Goal: Task Accomplishment & Management: Use online tool/utility

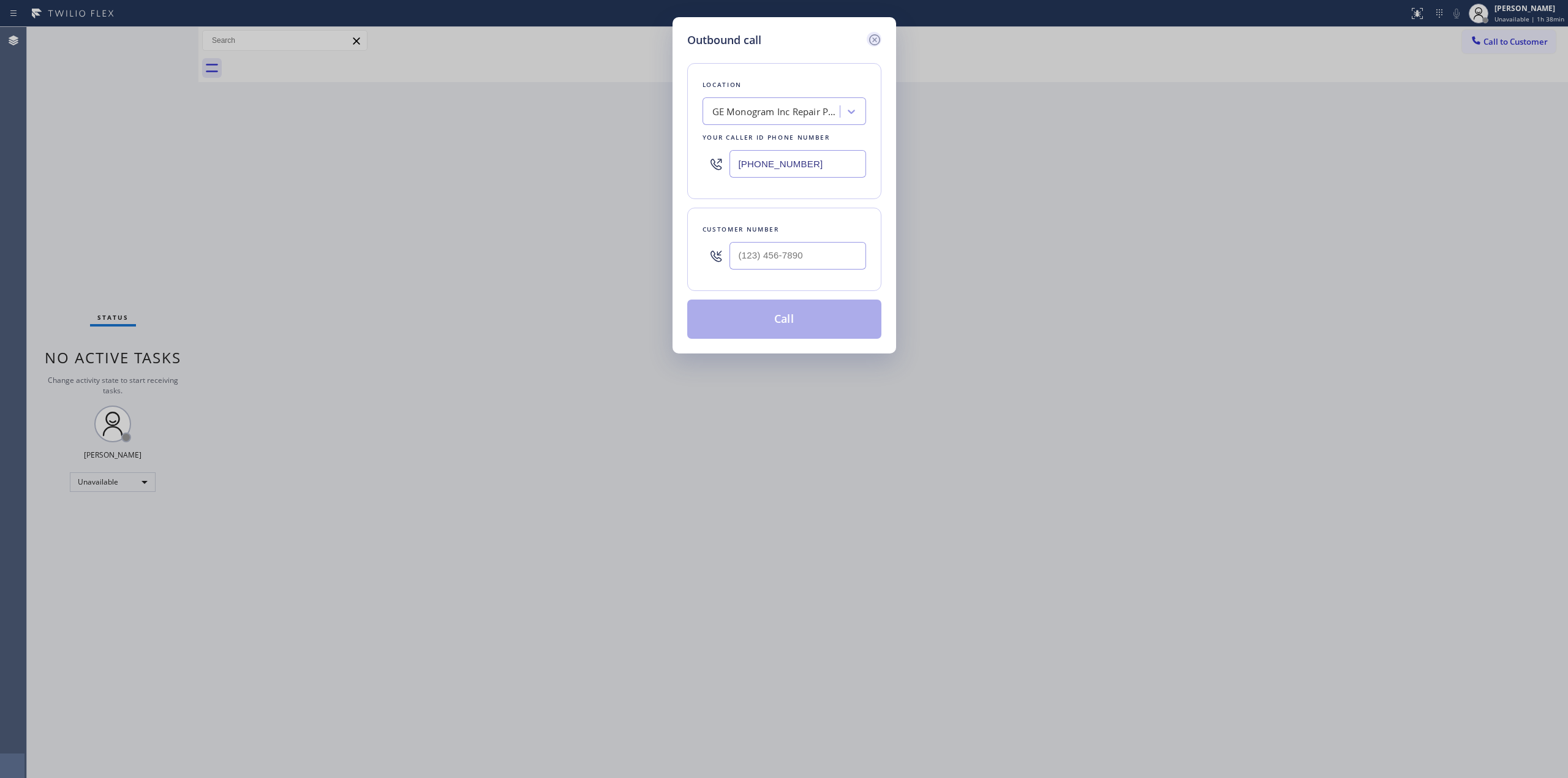
click at [873, 38] on icon at bounding box center [874, 40] width 11 height 11
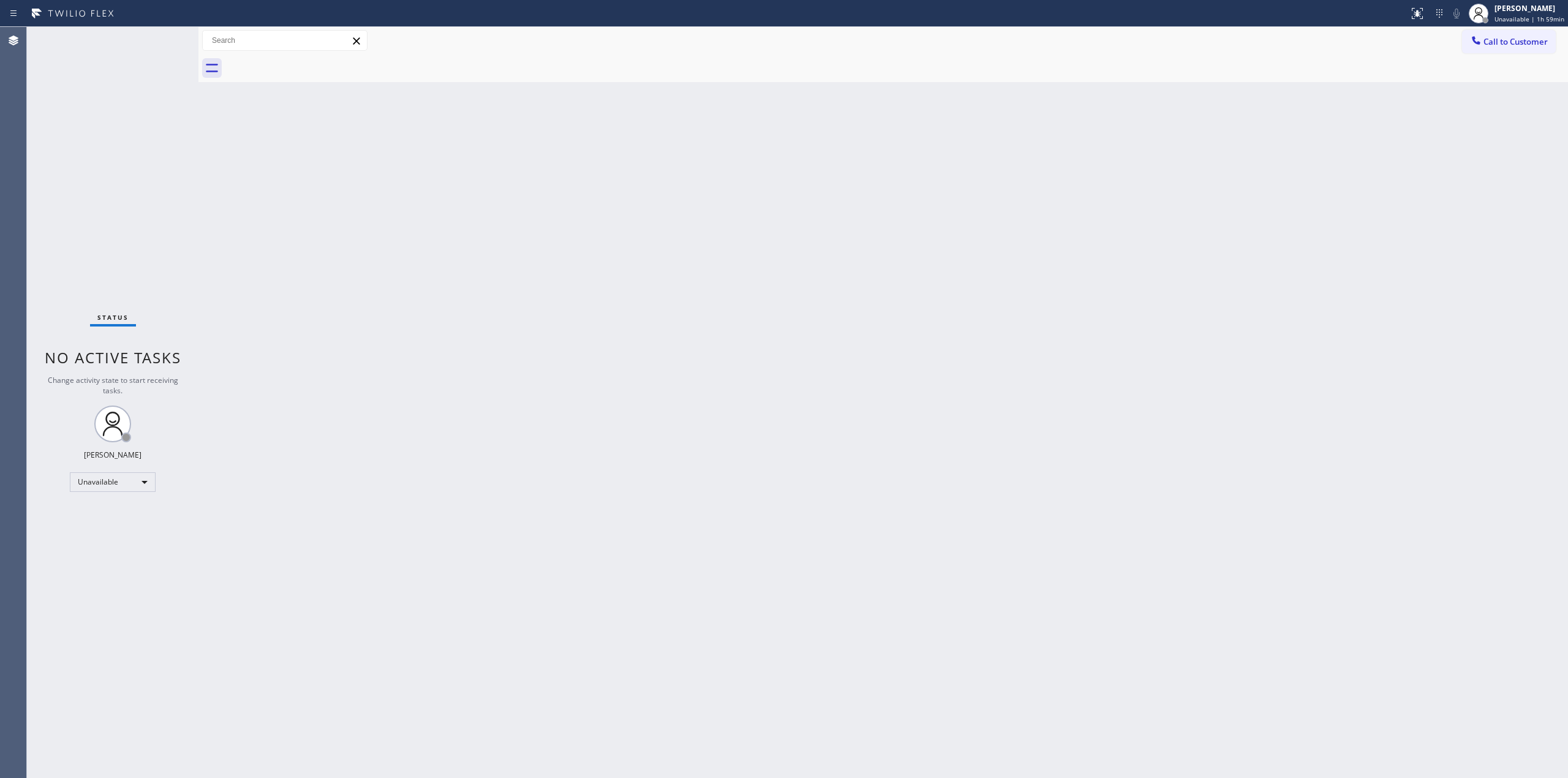
drag, startPoint x: 1383, startPoint y: 221, endPoint x: 1388, endPoint y: 216, distance: 7.1
click at [1388, 216] on div "Back to Dashboard Change Sender ID Customers Technicians Select a contact Outbo…" at bounding box center [883, 402] width 1369 height 751
click at [1512, 7] on div "[PERSON_NAME]" at bounding box center [1529, 8] width 70 height 10
click at [1468, 95] on button "Break" at bounding box center [1506, 97] width 123 height 16
click at [1531, 16] on span "Break | 16:47" at bounding box center [1524, 19] width 41 height 9
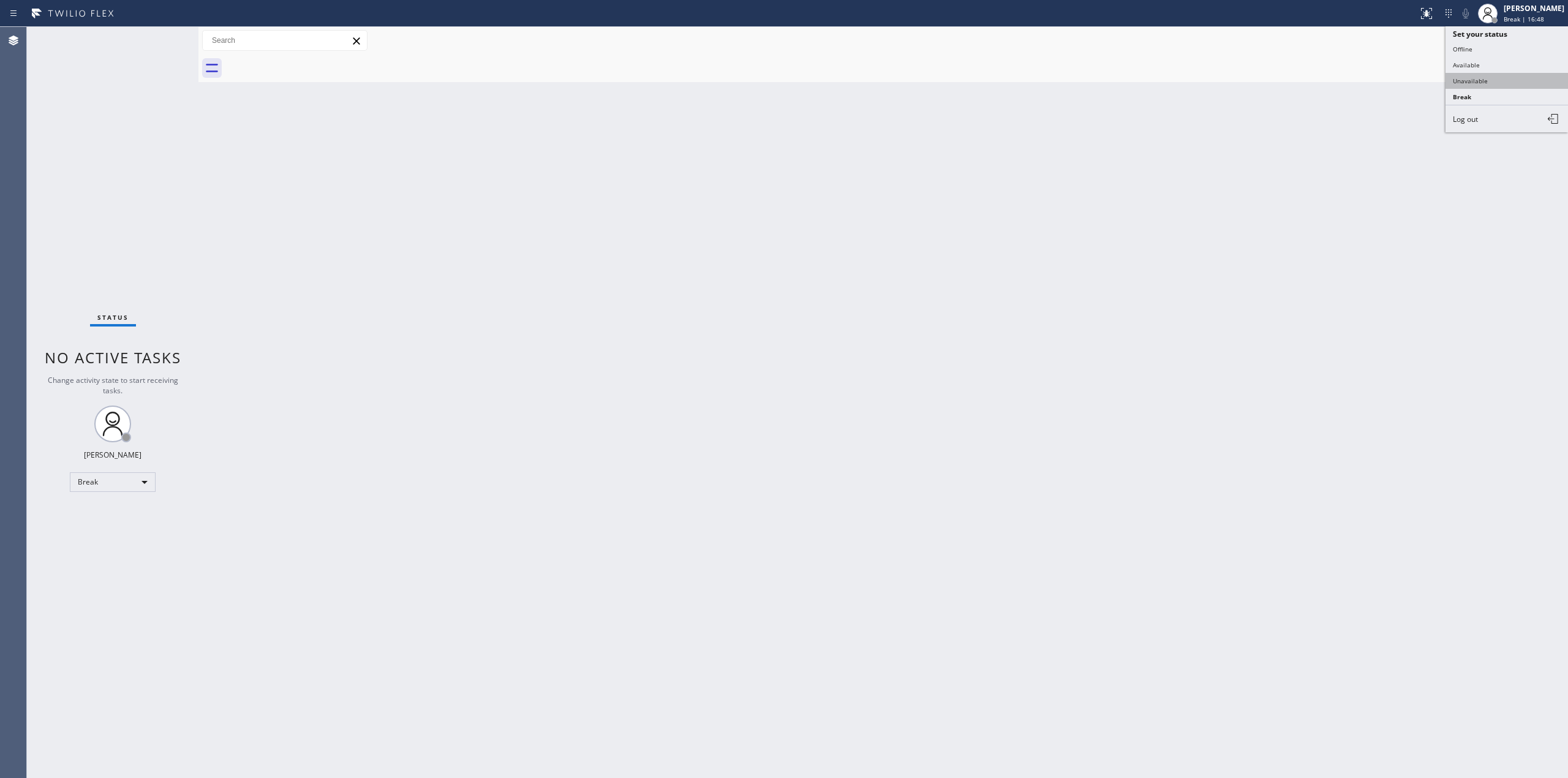
click at [1466, 81] on button "Unavailable" at bounding box center [1506, 81] width 123 height 16
drag, startPoint x: 1505, startPoint y: 44, endPoint x: 1204, endPoint y: 123, distance: 311.2
click at [1504, 44] on span "Call to Customer" at bounding box center [1516, 41] width 64 height 11
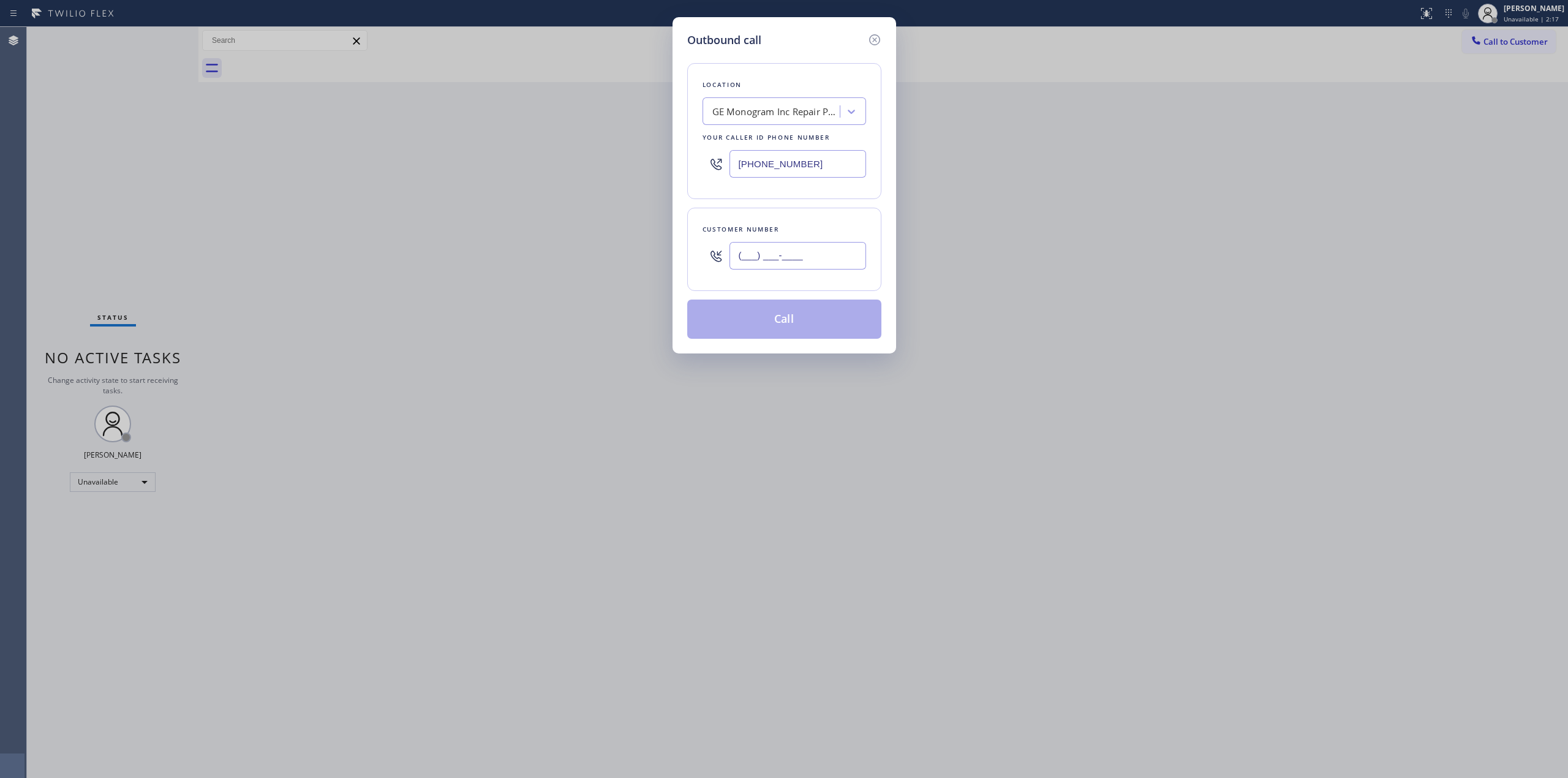
paste input "805) 327-0970"
click at [816, 255] on input "(___) ___-____" at bounding box center [798, 255] width 137 height 27
type input "[PHONE_NUMBER]"
click at [795, 95] on div "Location GE Monogram Inc Repair [GEOGRAPHIC_DATA] Your caller id phone number […" at bounding box center [784, 131] width 194 height 136
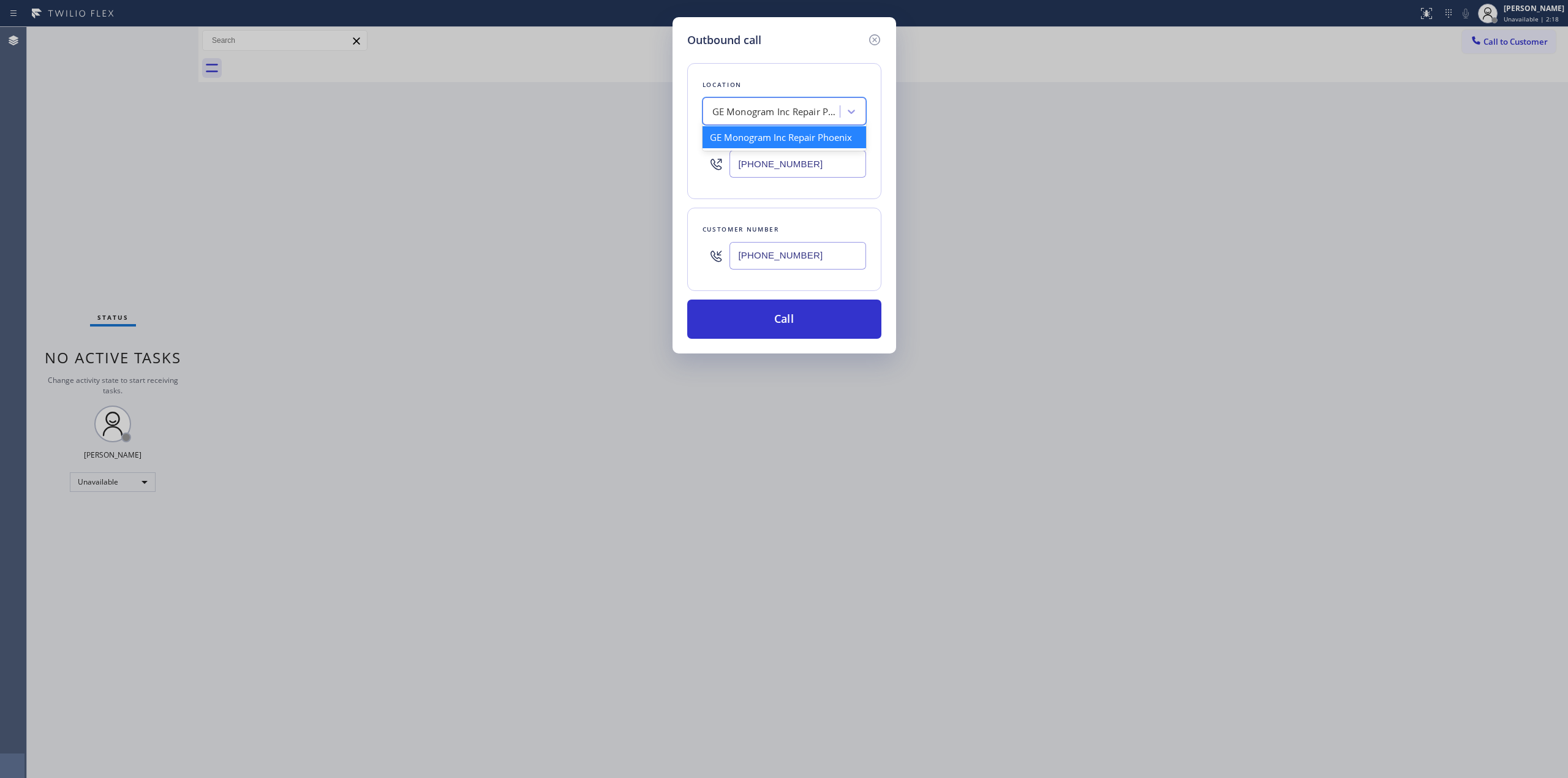
click at [789, 108] on div "GE Monogram Inc Repair Phoenix" at bounding box center [777, 112] width 128 height 14
type input "ge"
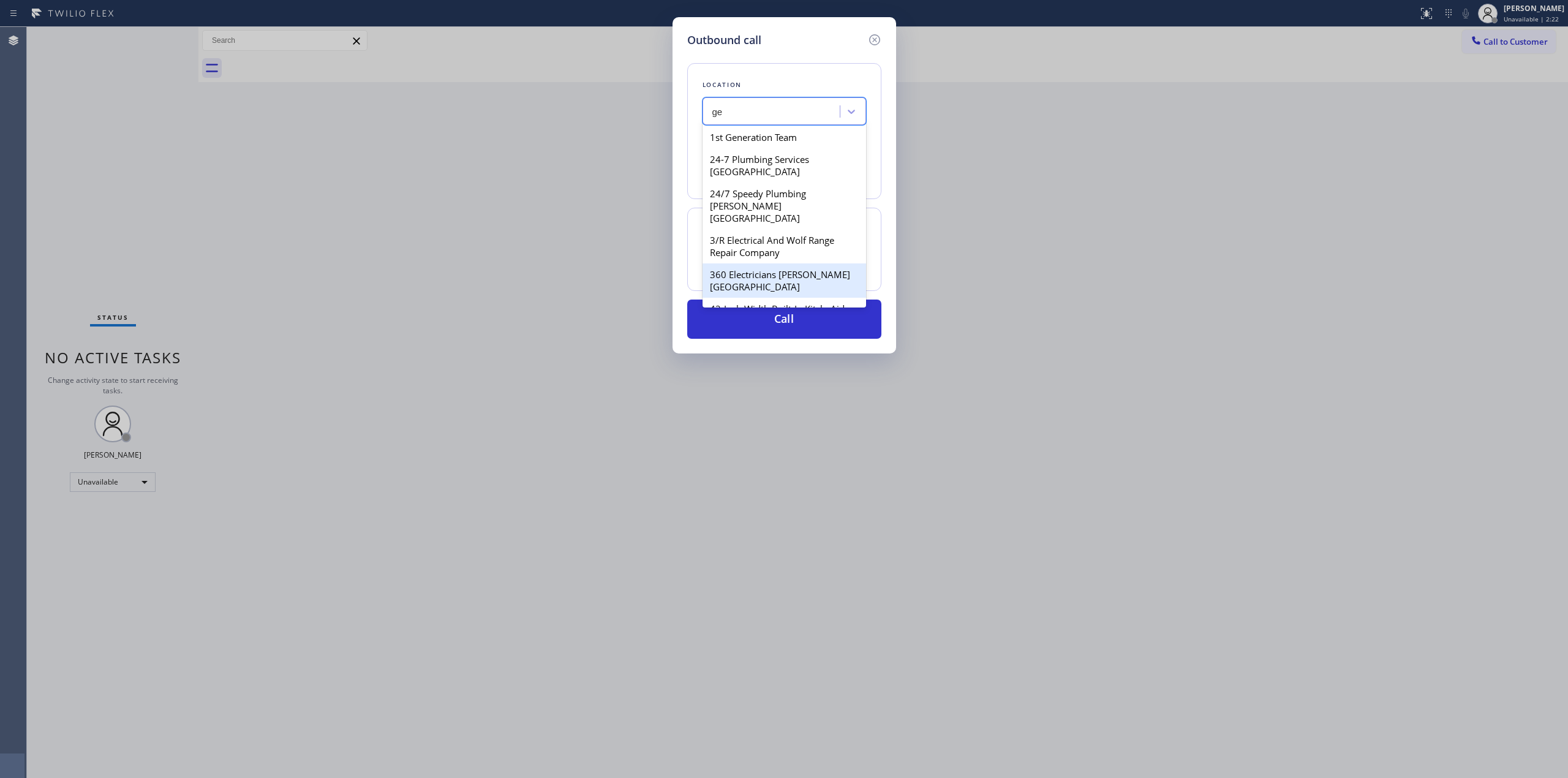
scroll to position [163, 0]
click at [757, 260] on div "5 Star Air [GEOGRAPHIC_DATA]" at bounding box center [784, 271] width 163 height 22
type input "[PHONE_NUMBER]"
click at [765, 106] on div "5 Star Air [GEOGRAPHIC_DATA]" at bounding box center [777, 112] width 128 height 14
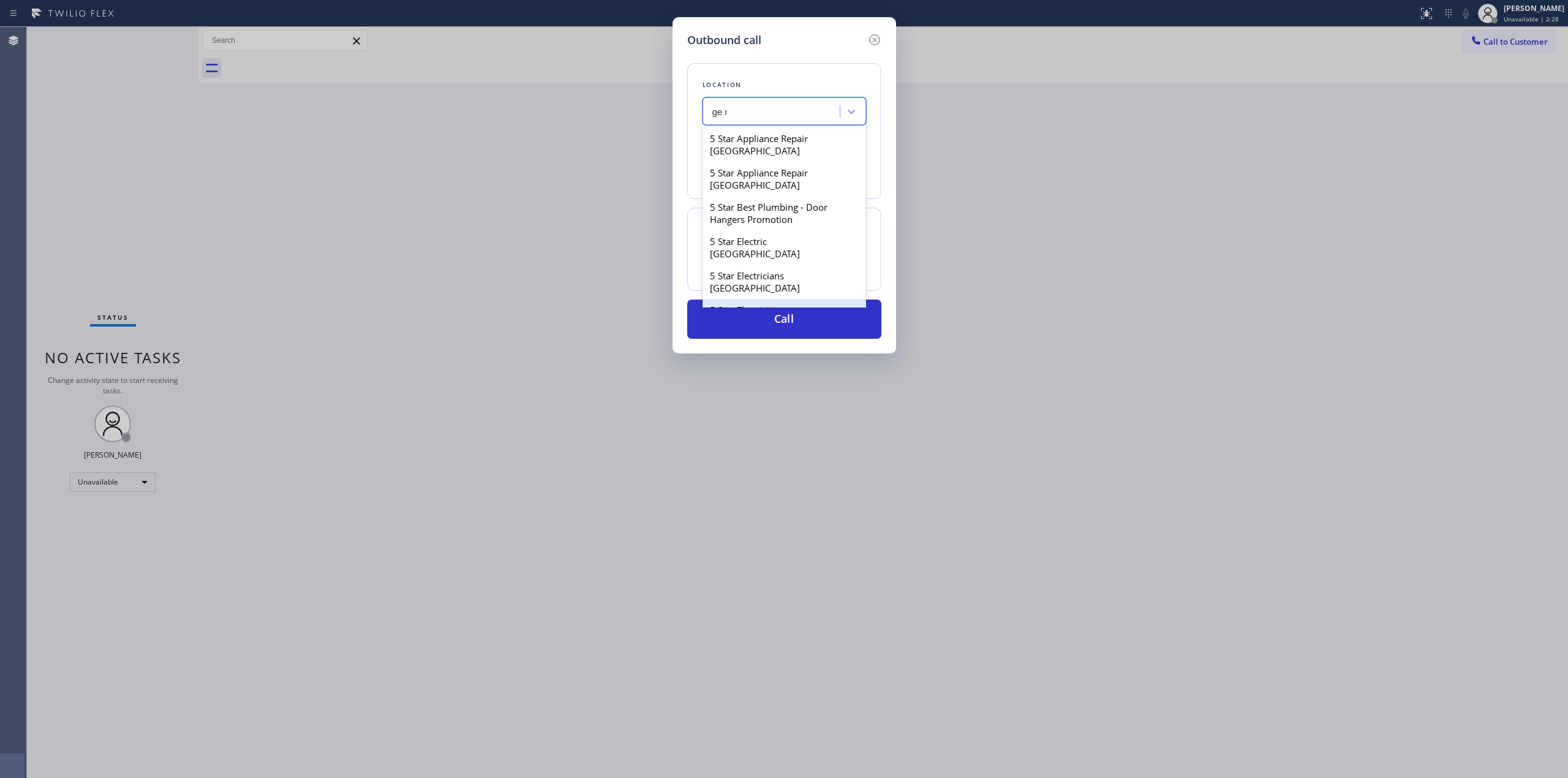
type input "ge mo"
click at [767, 171] on div "Fast GE Monogram Repair" at bounding box center [784, 160] width 163 height 22
type input "[PHONE_NUMBER]"
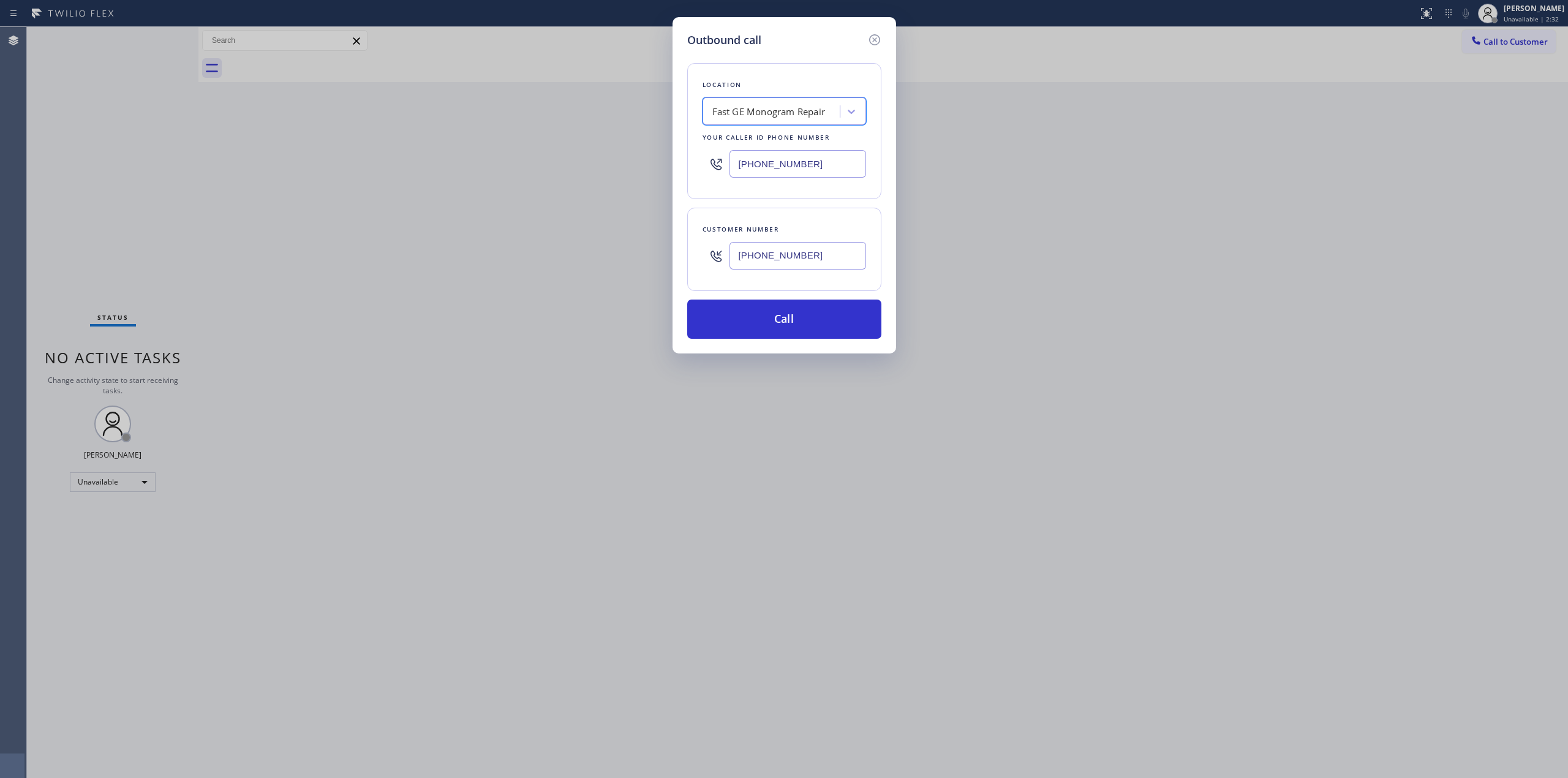
click at [773, 267] on input "[PHONE_NUMBER]" at bounding box center [798, 255] width 137 height 27
click at [773, 321] on button "Call" at bounding box center [784, 319] width 194 height 39
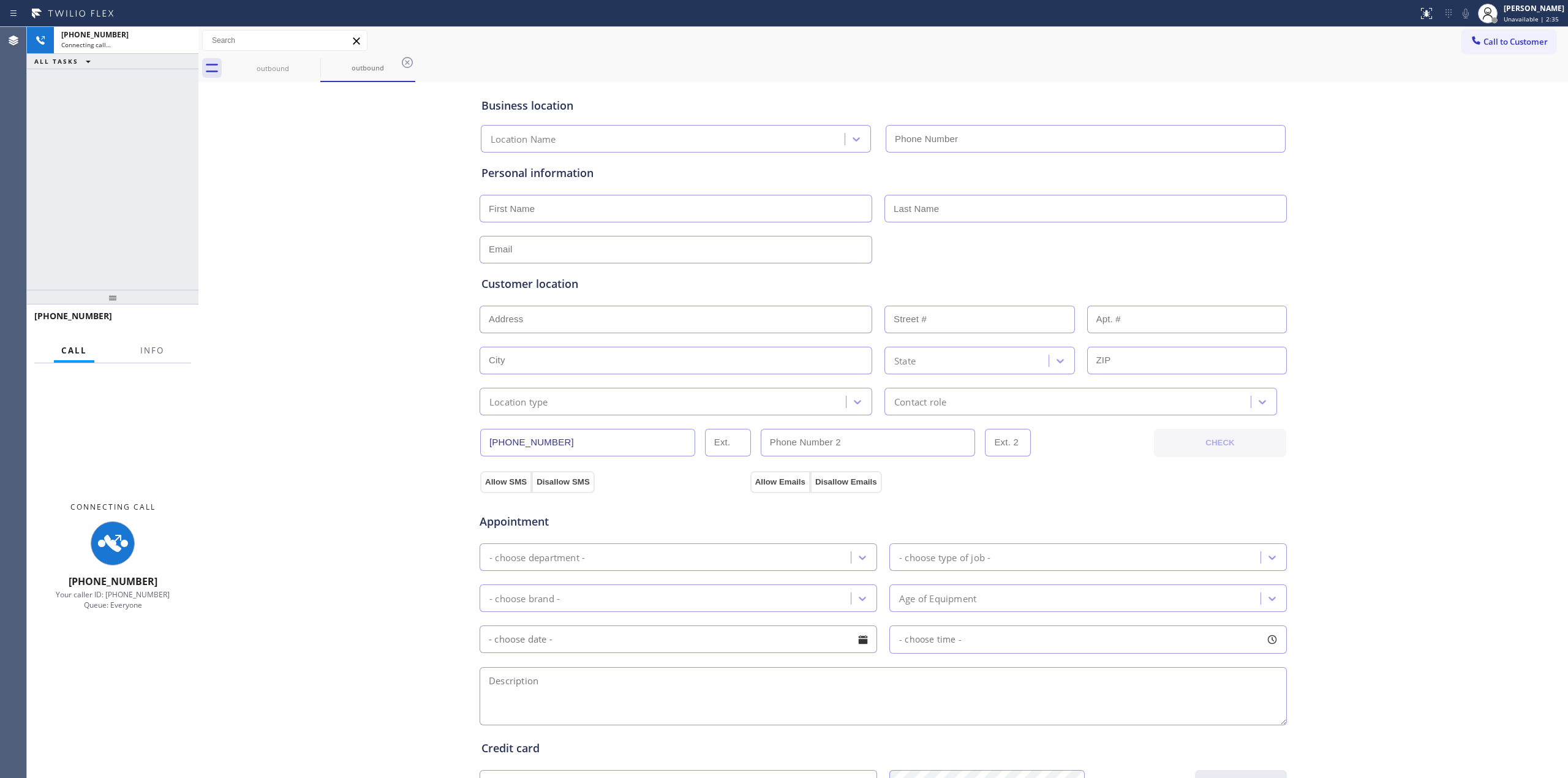
type input "[PHONE_NUMBER]"
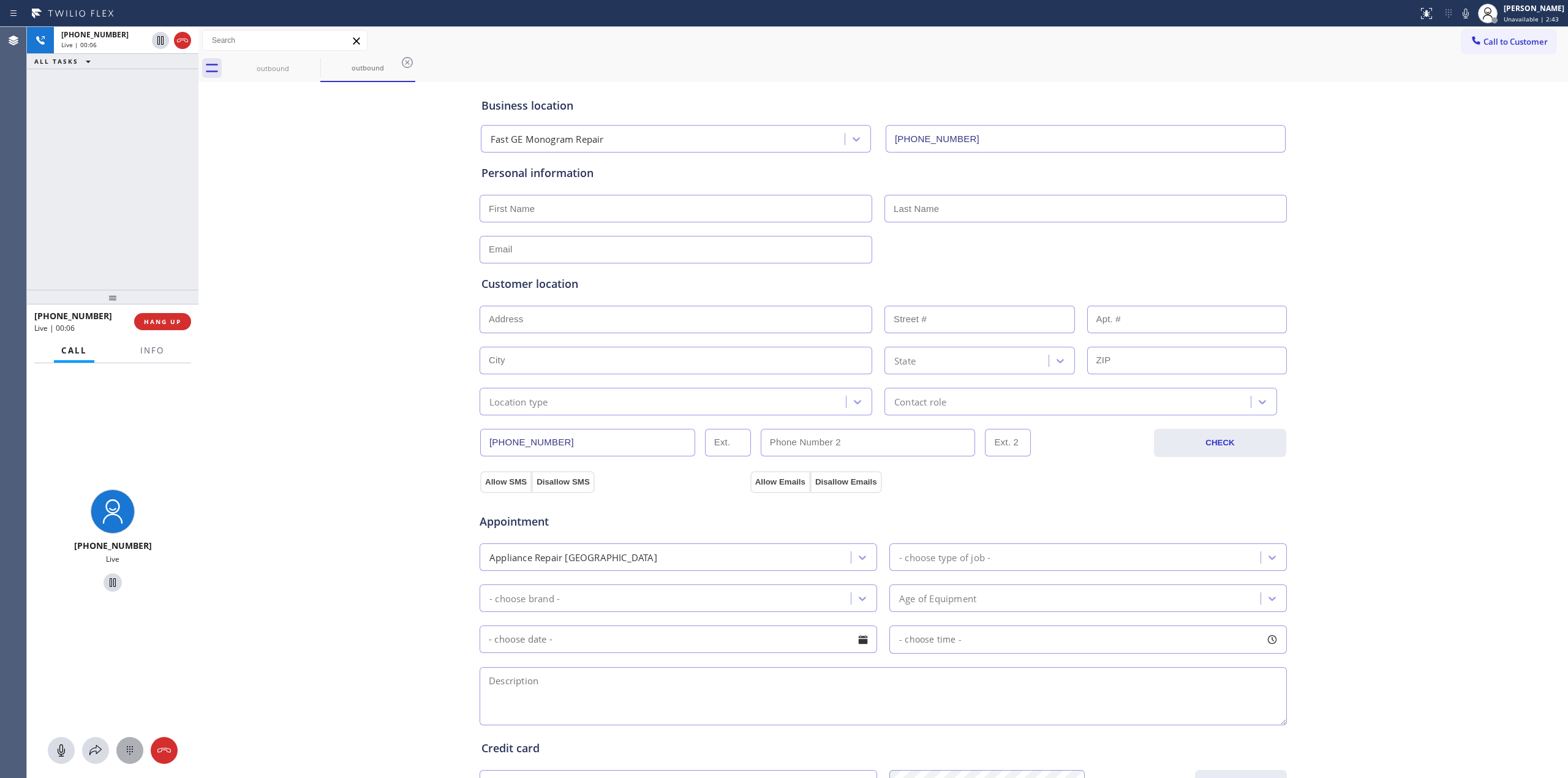
click at [132, 751] on icon at bounding box center [130, 750] width 6 height 9
click at [1502, 42] on button "Call to Customer" at bounding box center [1509, 41] width 94 height 23
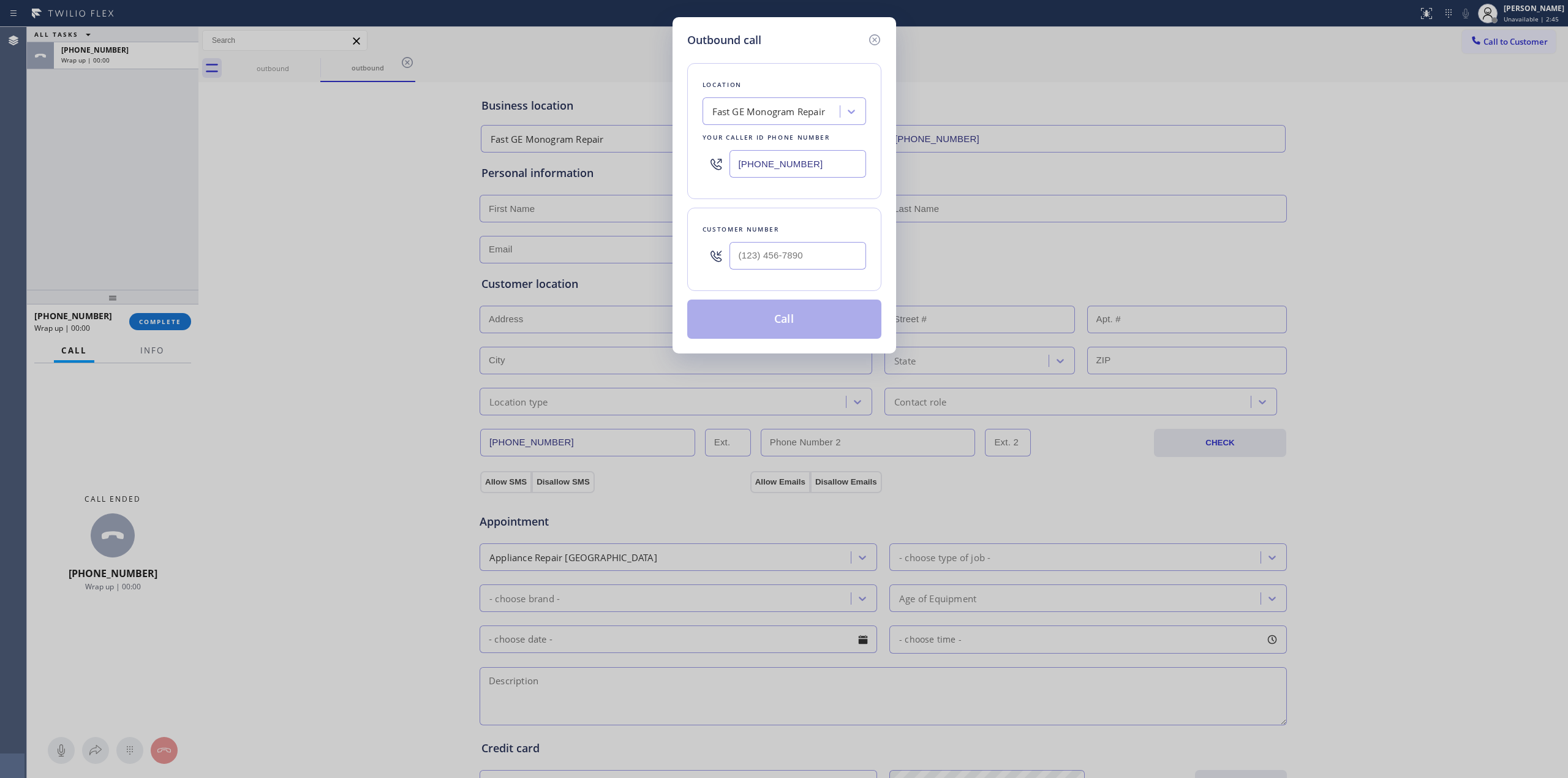
click at [824, 272] on div at bounding box center [798, 256] width 137 height 40
click at [827, 261] on input "(___) ___-____" at bounding box center [798, 255] width 137 height 27
paste input "805) 327-0970"
type input "[PHONE_NUMBER]"
click at [814, 321] on button "Call" at bounding box center [784, 319] width 194 height 39
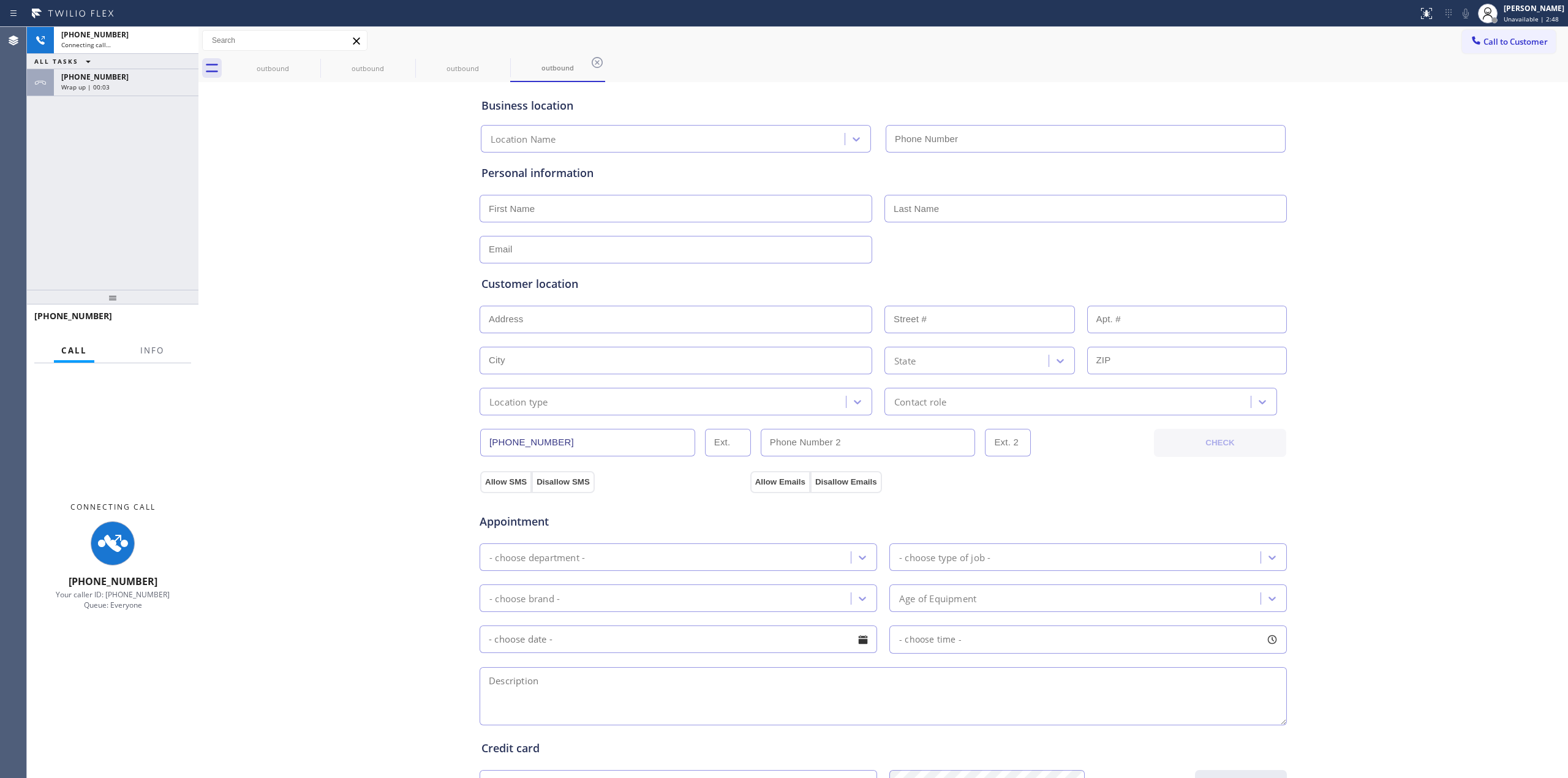
type input "[PHONE_NUMBER]"
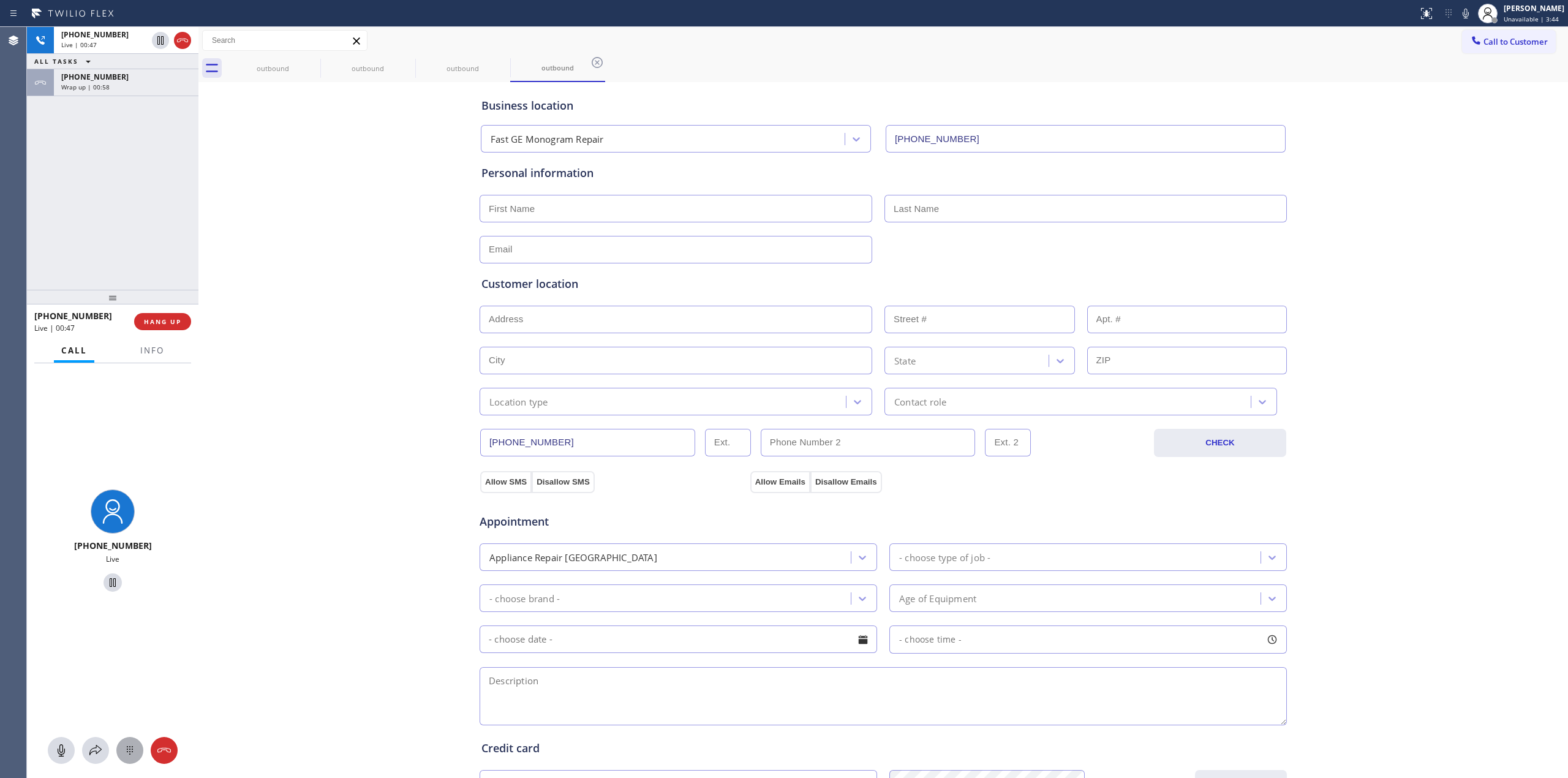
click at [131, 751] on icon at bounding box center [130, 750] width 15 height 15
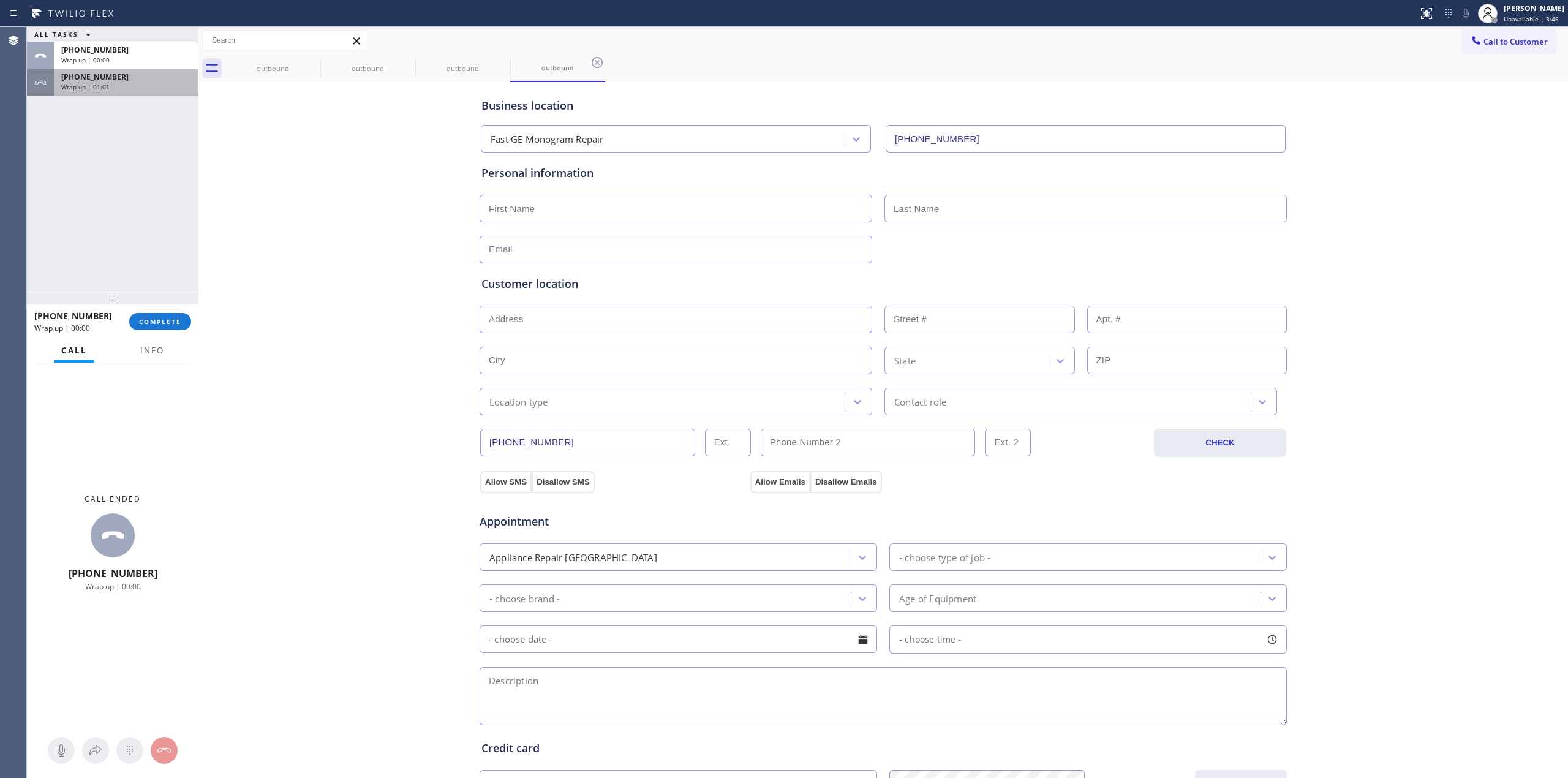
click at [142, 81] on div "[PHONE_NUMBER]" at bounding box center [126, 77] width 130 height 10
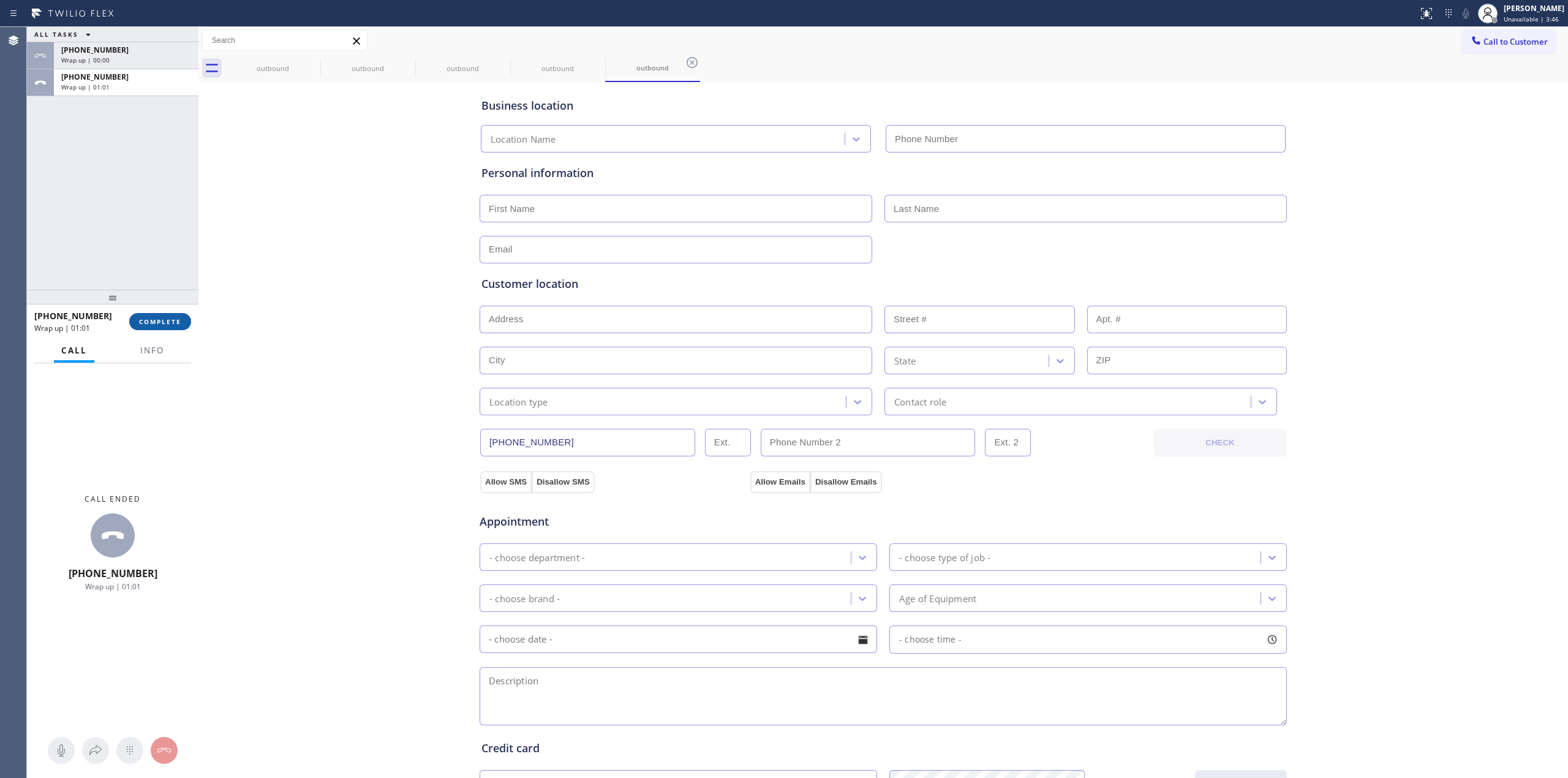
click at [158, 324] on span "COMPLETE" at bounding box center [160, 321] width 42 height 9
type input "[PHONE_NUMBER]"
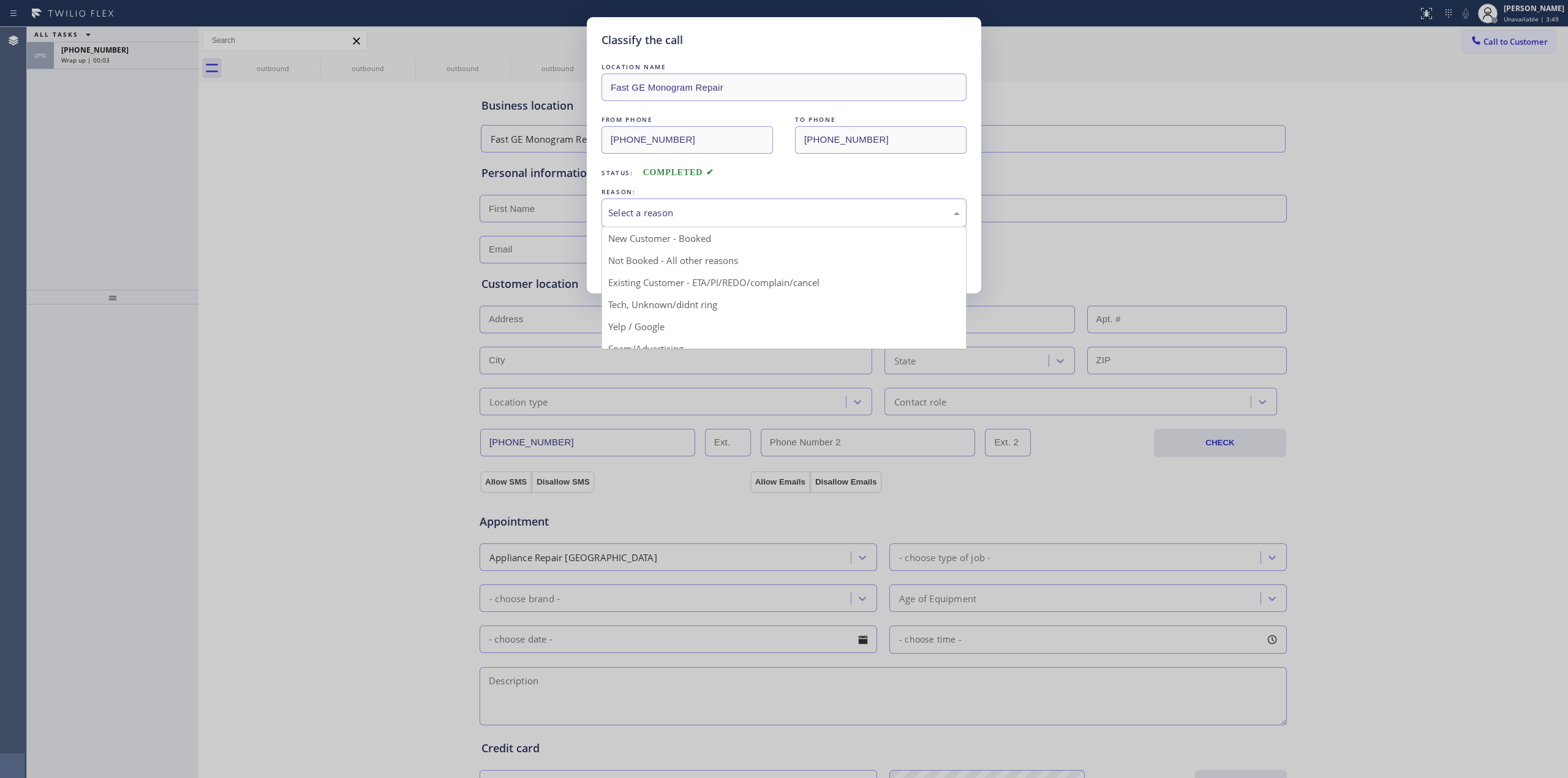
click at [671, 221] on div "Select a reason" at bounding box center [784, 213] width 365 height 29
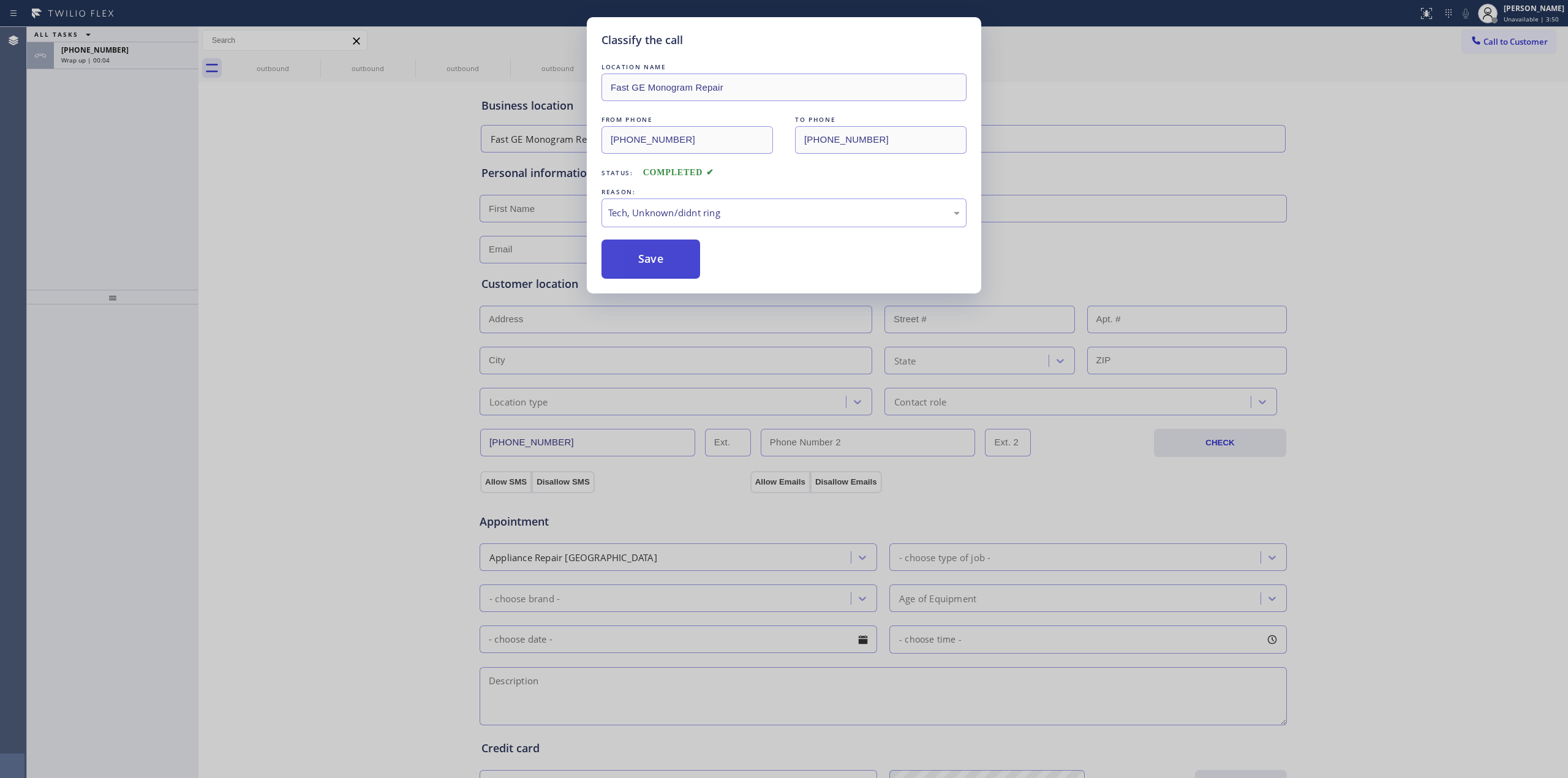
click at [640, 266] on button "Save" at bounding box center [651, 259] width 99 height 39
click at [310, 59] on icon at bounding box center [312, 62] width 15 height 15
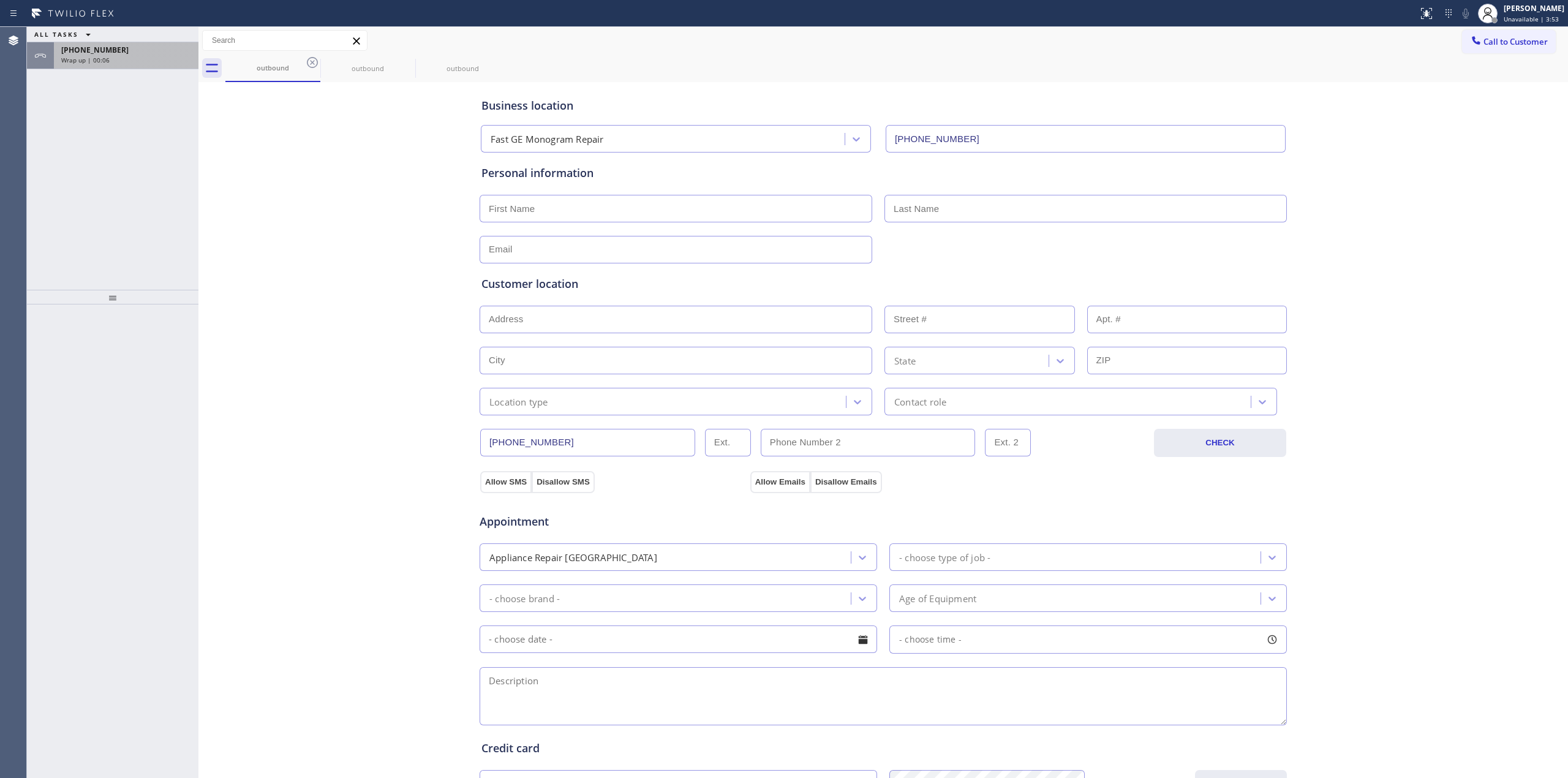
click at [148, 63] on div "Wrap up | 00:06" at bounding box center [126, 59] width 130 height 9
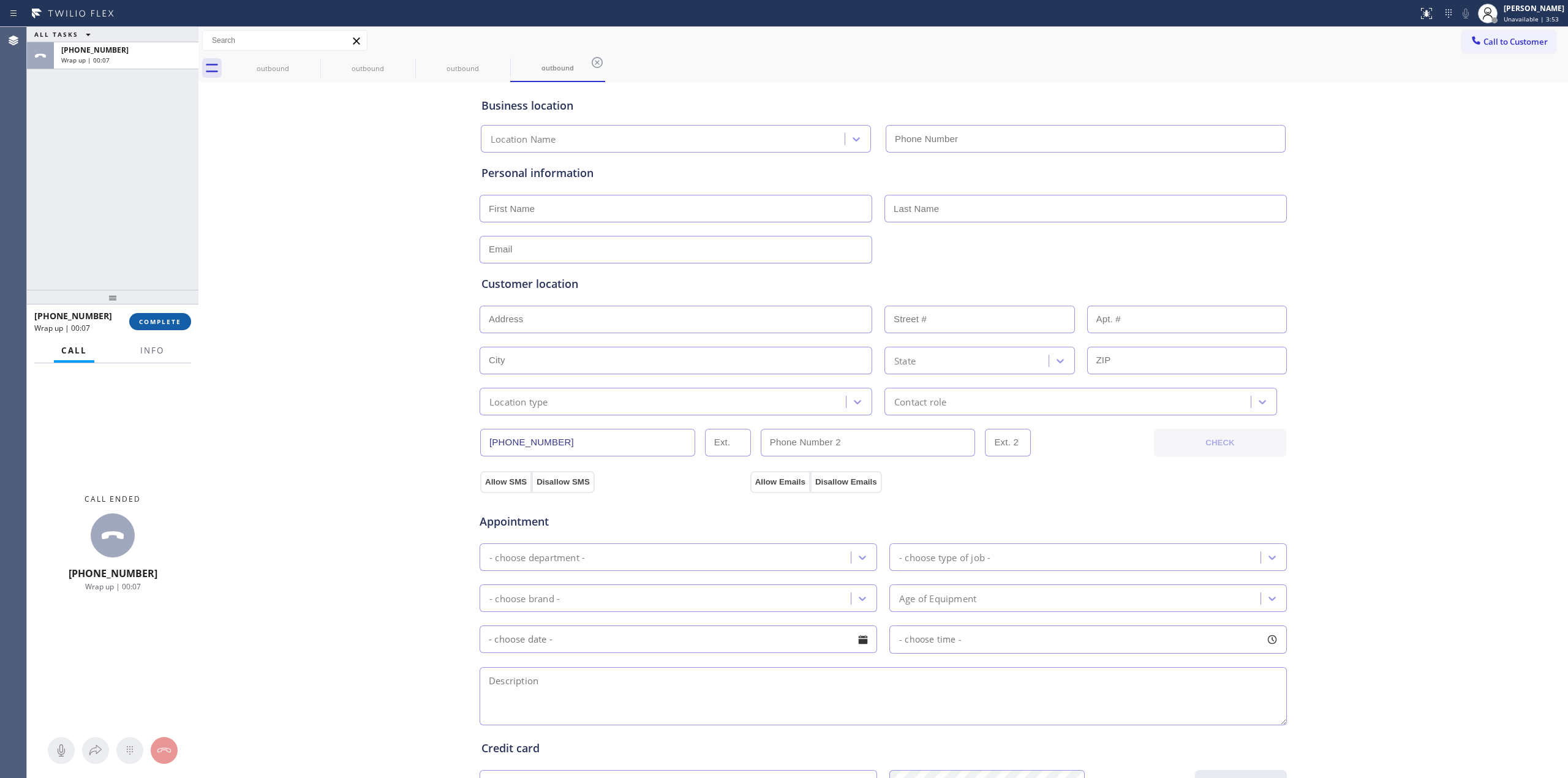
click at [171, 316] on button "COMPLETE" at bounding box center [160, 321] width 62 height 17
type input "[PHONE_NUMBER]"
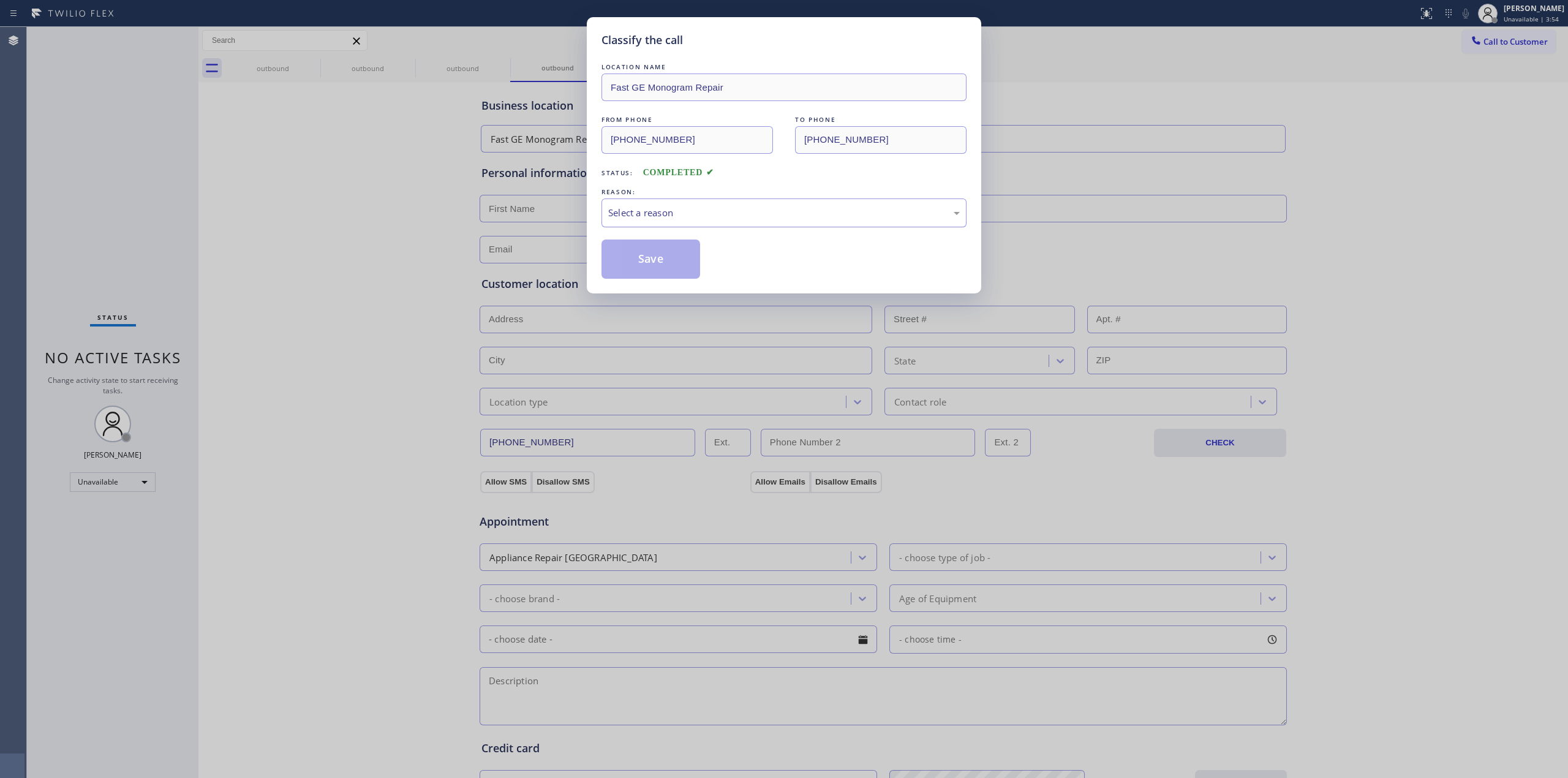
click at [649, 217] on div "Select a reason" at bounding box center [784, 213] width 352 height 14
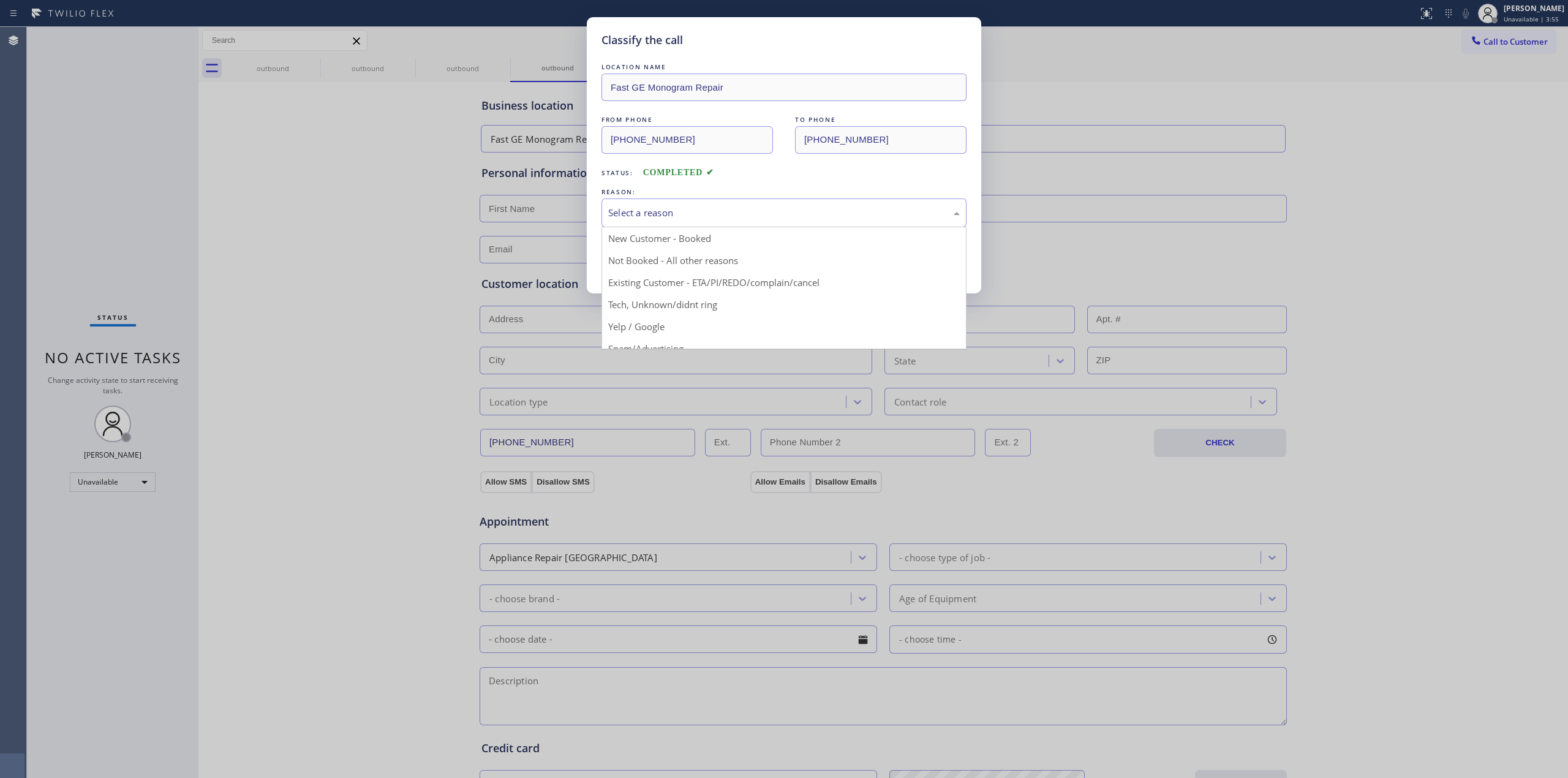
drag, startPoint x: 653, startPoint y: 305, endPoint x: 645, endPoint y: 268, distance: 37.9
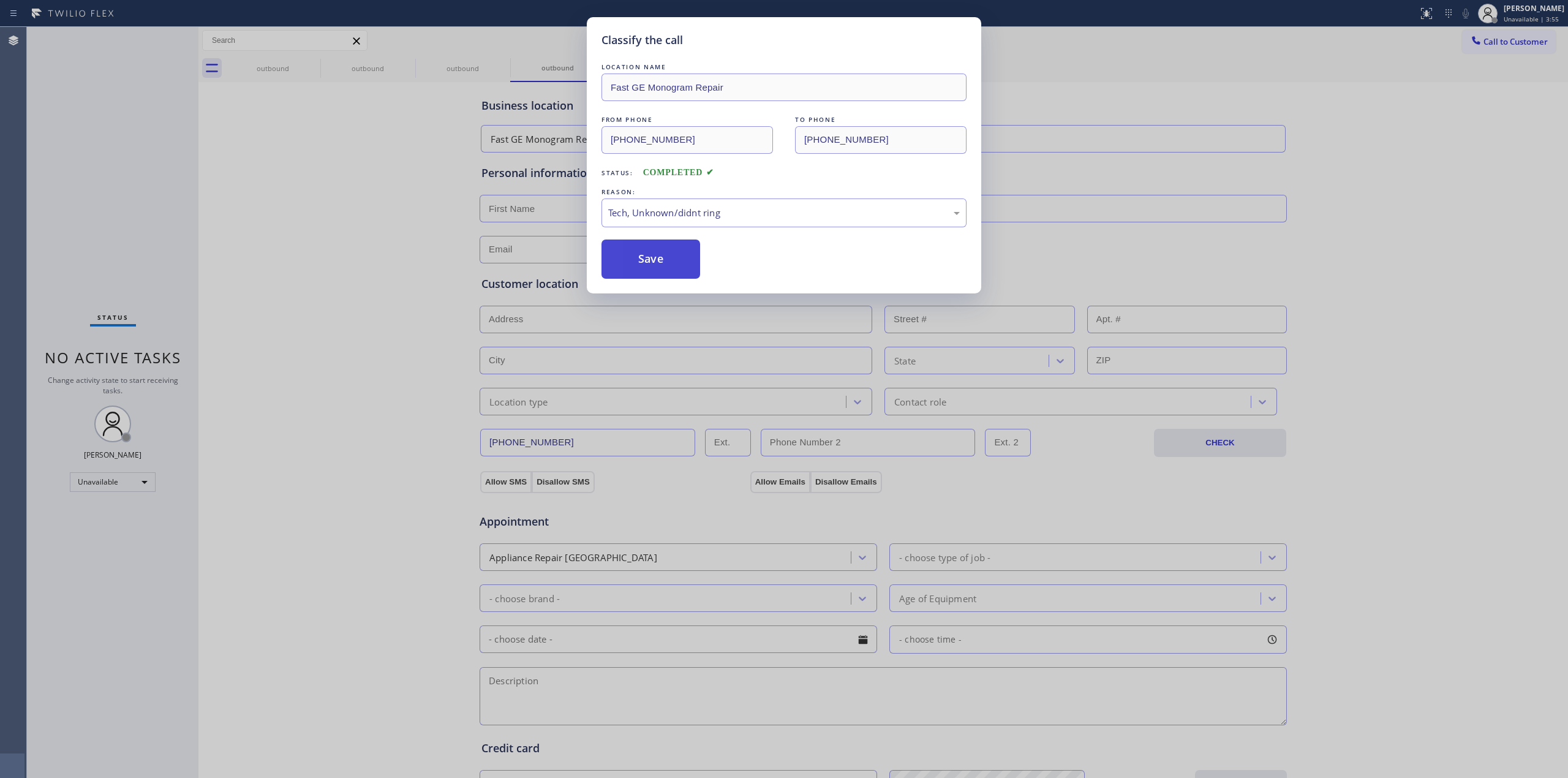
click at [645, 268] on button "Save" at bounding box center [651, 259] width 99 height 39
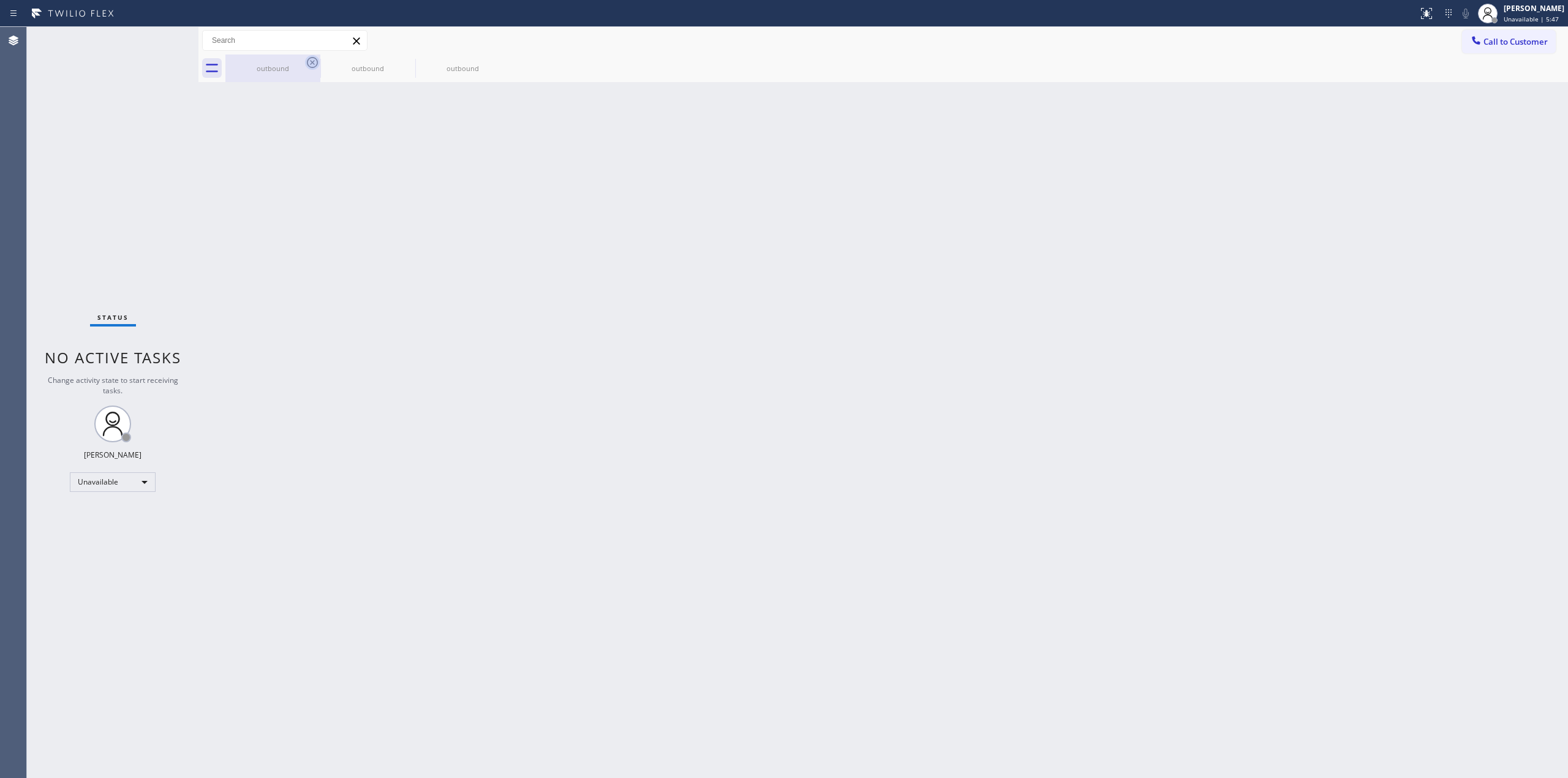
click at [310, 69] on icon at bounding box center [312, 62] width 15 height 15
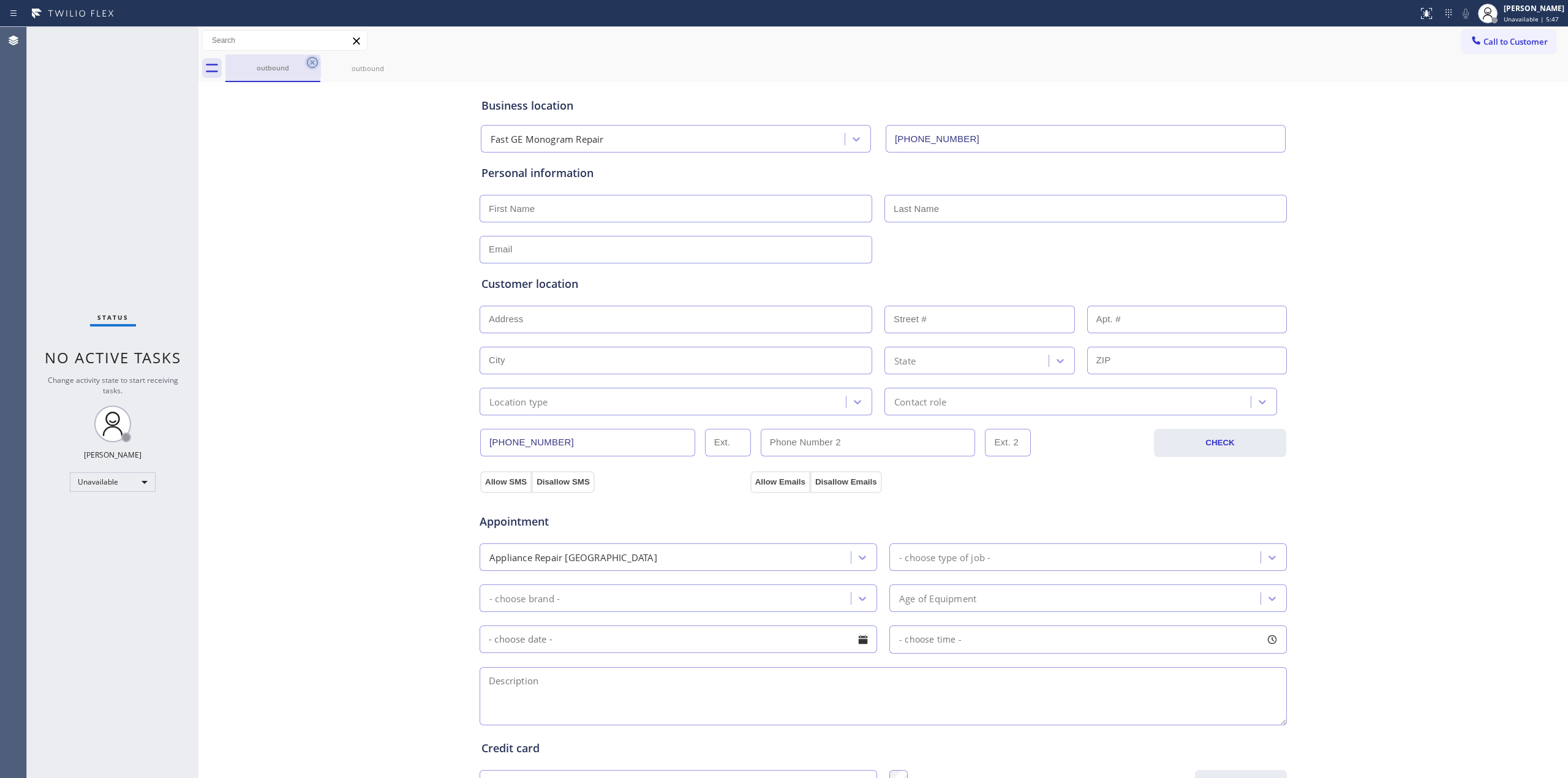
click at [310, 66] on icon at bounding box center [312, 63] width 11 height 11
click at [312, 64] on icon at bounding box center [312, 62] width 15 height 15
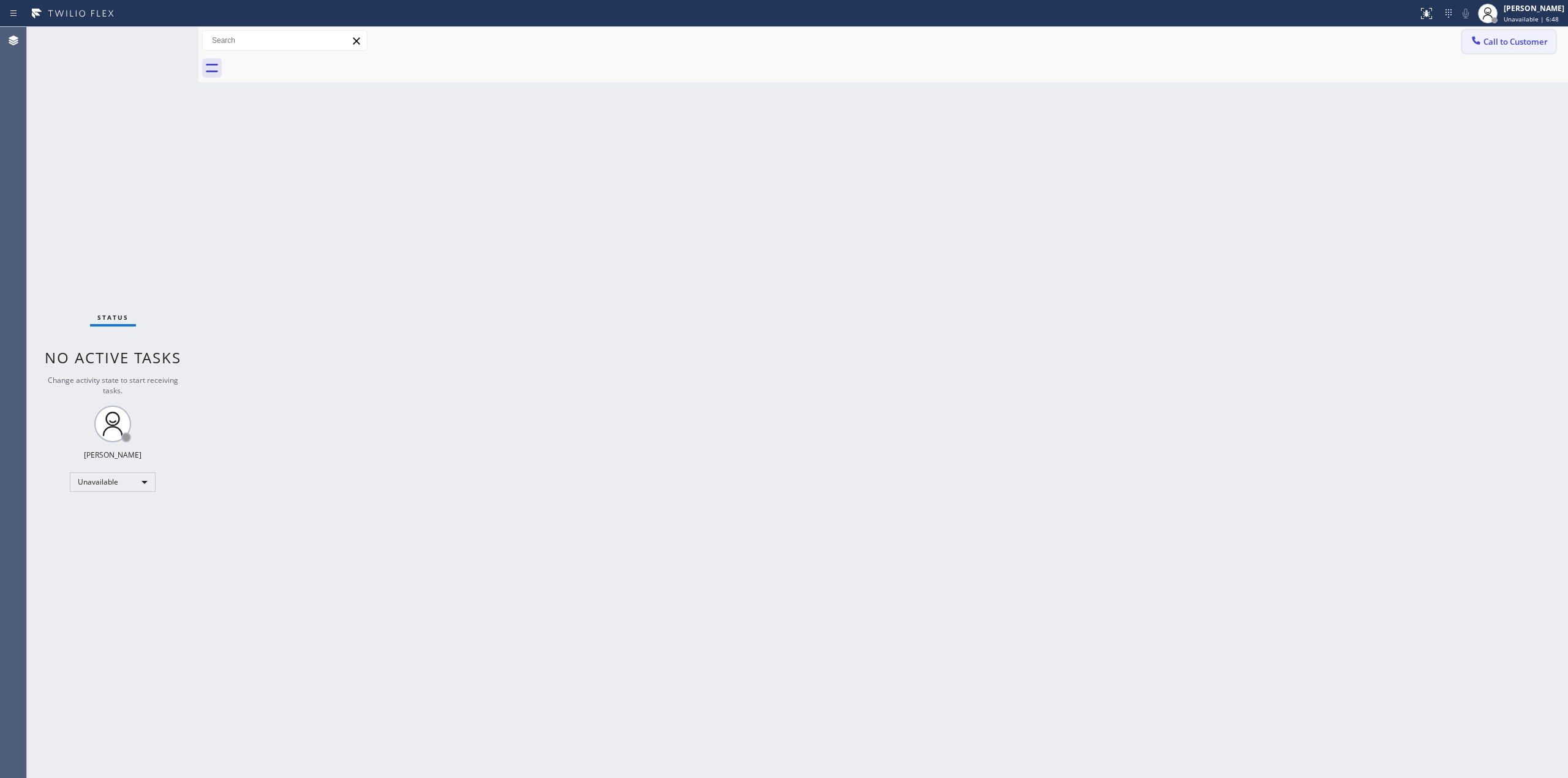
click at [1515, 39] on span "Call to Customer" at bounding box center [1516, 41] width 64 height 11
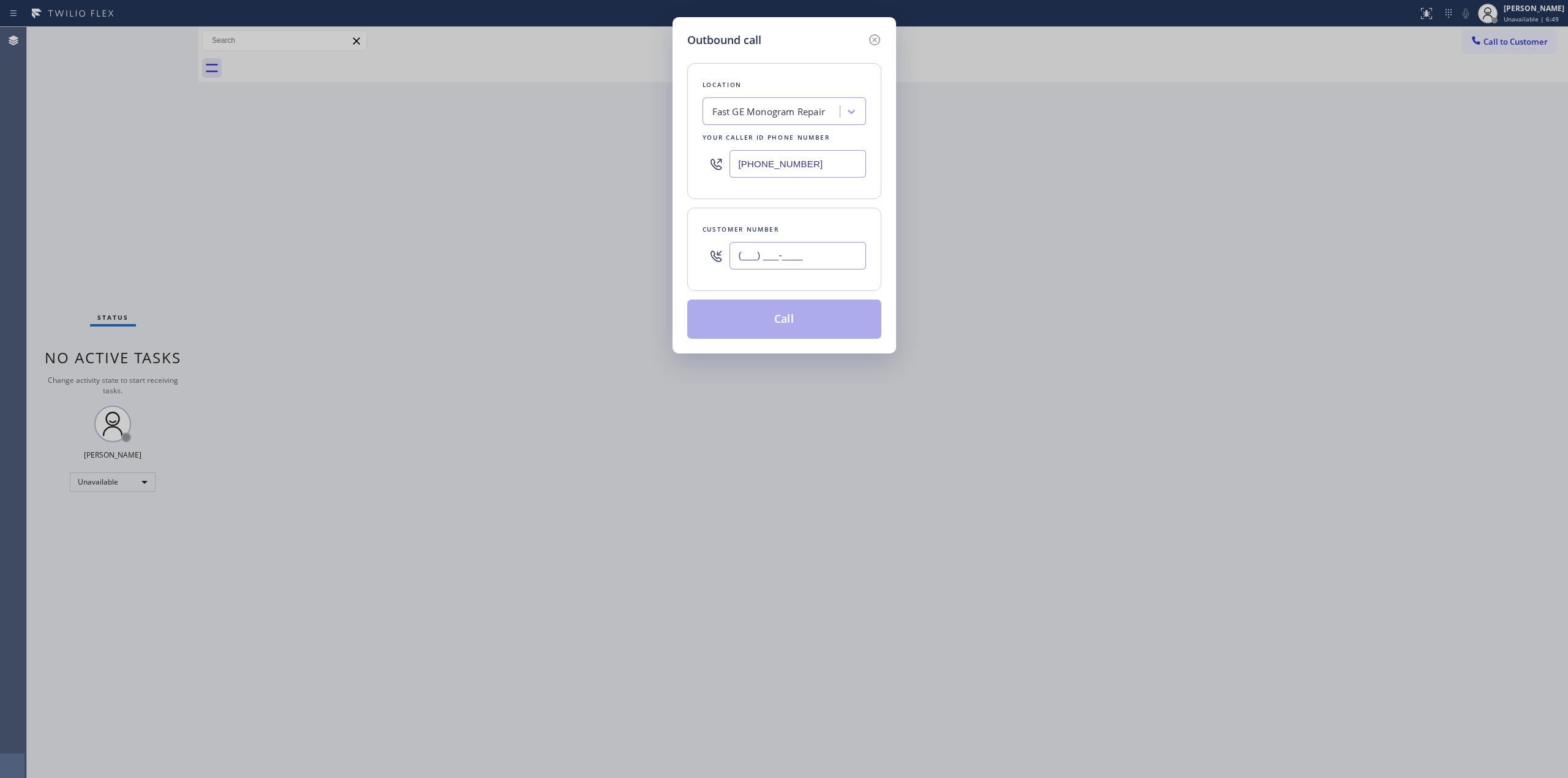
click at [802, 256] on input "(___) ___-____" at bounding box center [798, 255] width 137 height 27
paste input "661) 476-0261"
type input "[PHONE_NUMBER]"
click at [775, 103] on div "Fast GE Monogram Repair" at bounding box center [773, 111] width 134 height 21
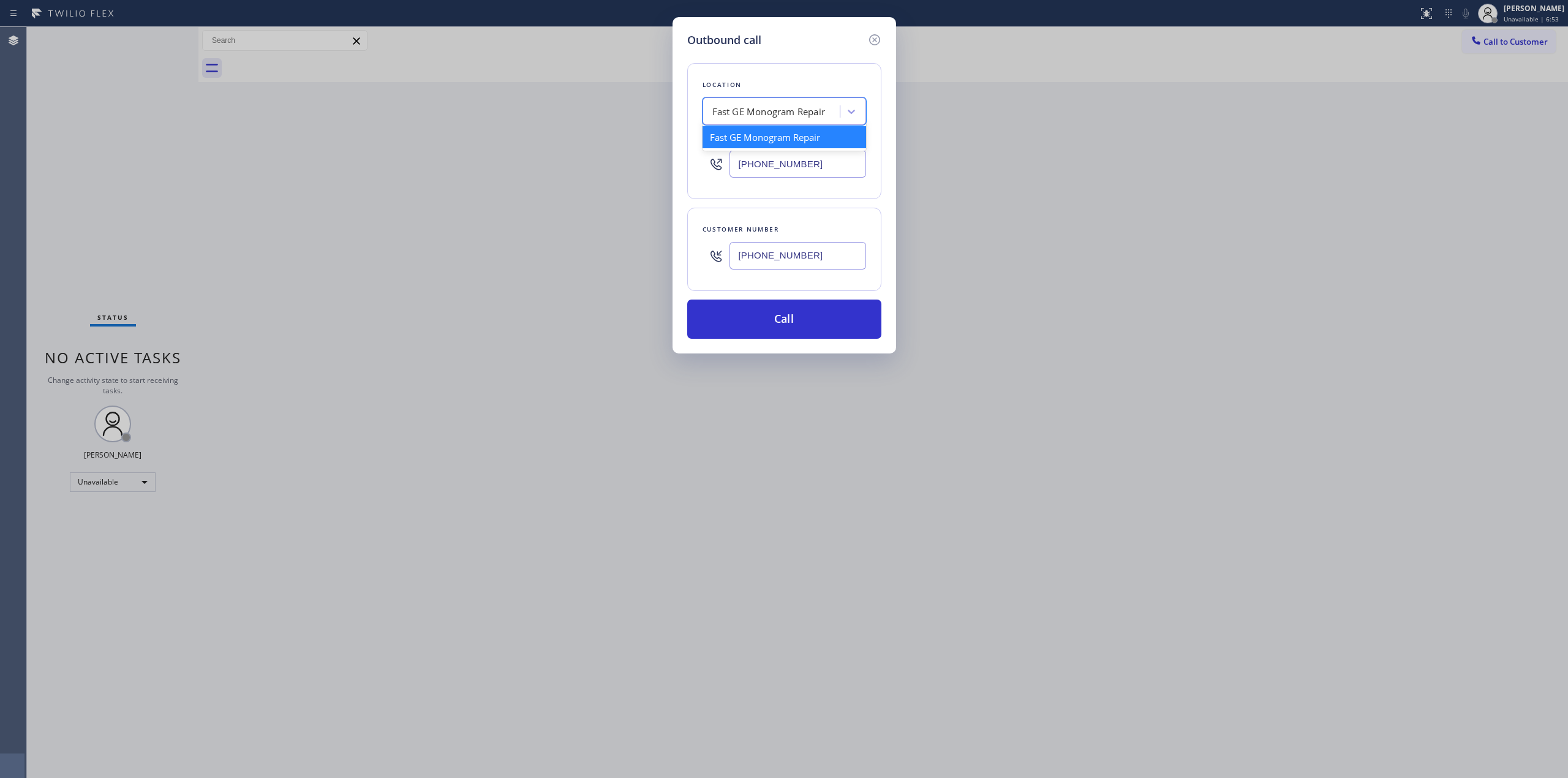
paste input "Blue Moon Electrical"
type input "Blue Moon Electrical"
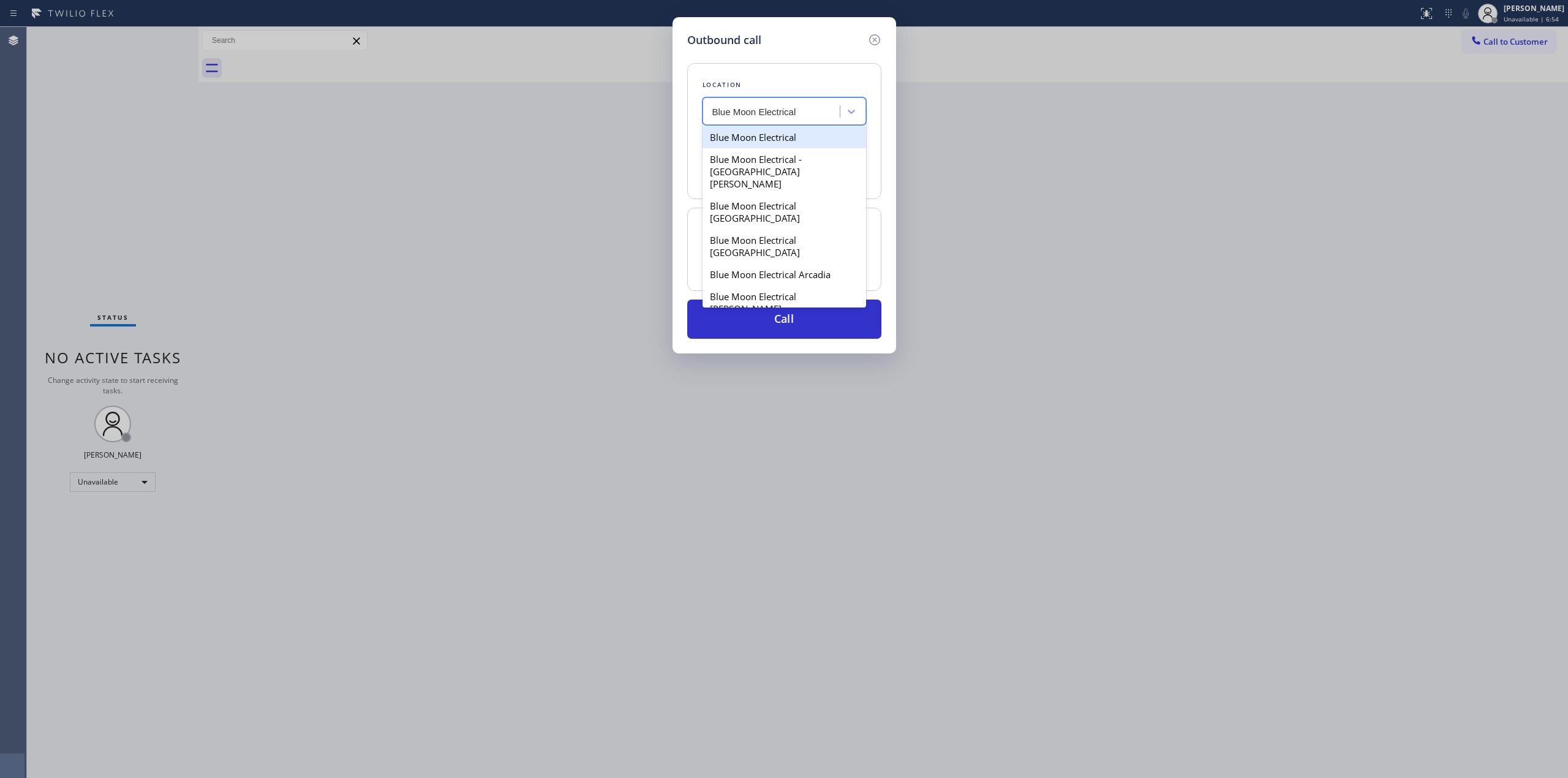
click at [770, 135] on div "Blue Moon Electrical" at bounding box center [784, 137] width 163 height 22
type input "[PHONE_NUMBER]"
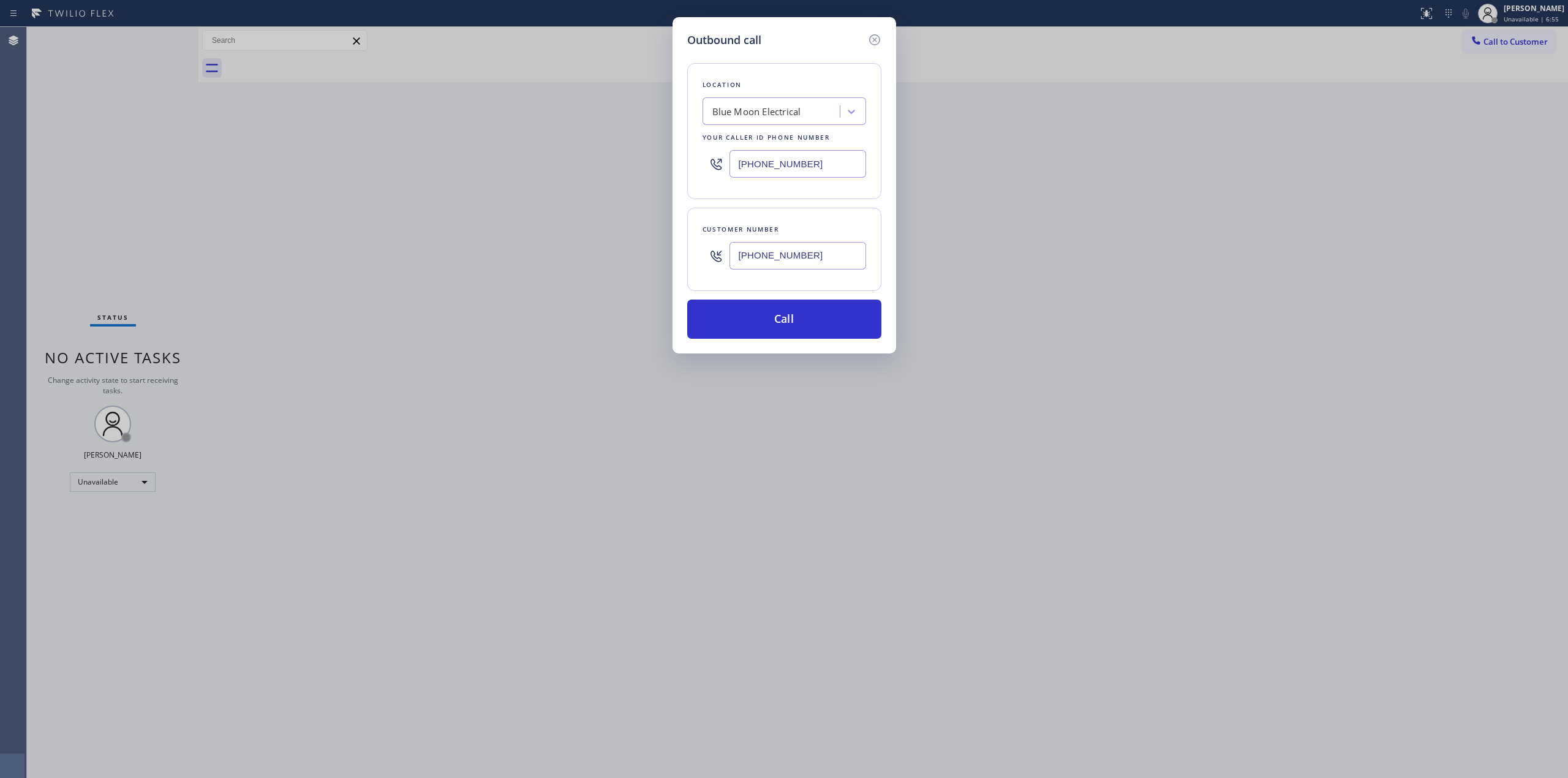
click at [829, 168] on input "[PHONE_NUMBER]" at bounding box center [798, 163] width 137 height 27
click at [823, 253] on input "[PHONE_NUMBER]" at bounding box center [798, 255] width 137 height 27
paste input "text"
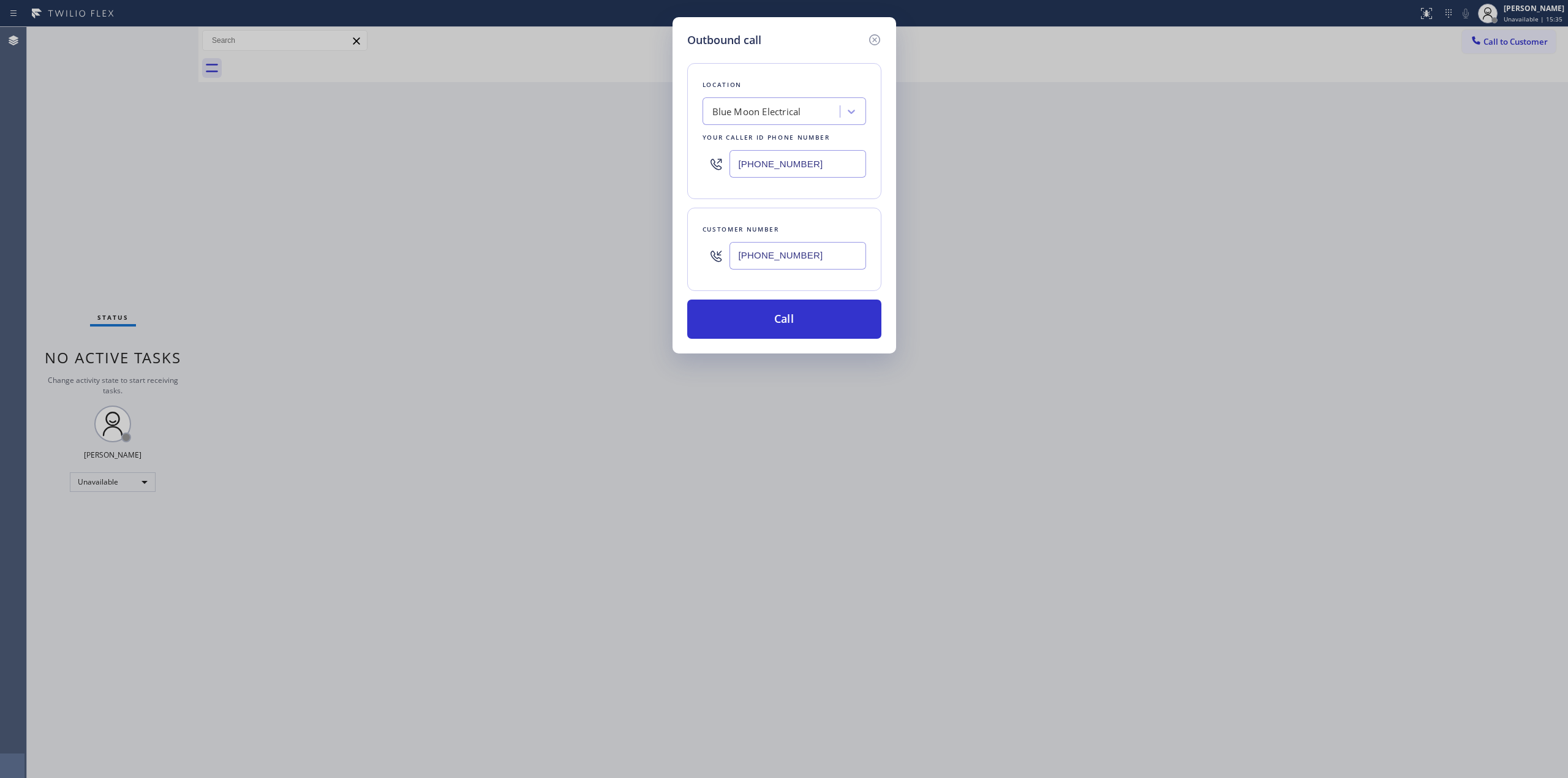
click at [823, 253] on input "[PHONE_NUMBER]" at bounding box center [798, 255] width 137 height 27
paste input "949) 307-0034"
type input "[PHONE_NUMBER]"
drag, startPoint x: 827, startPoint y: 168, endPoint x: 648, endPoint y: 162, distance: 179.1
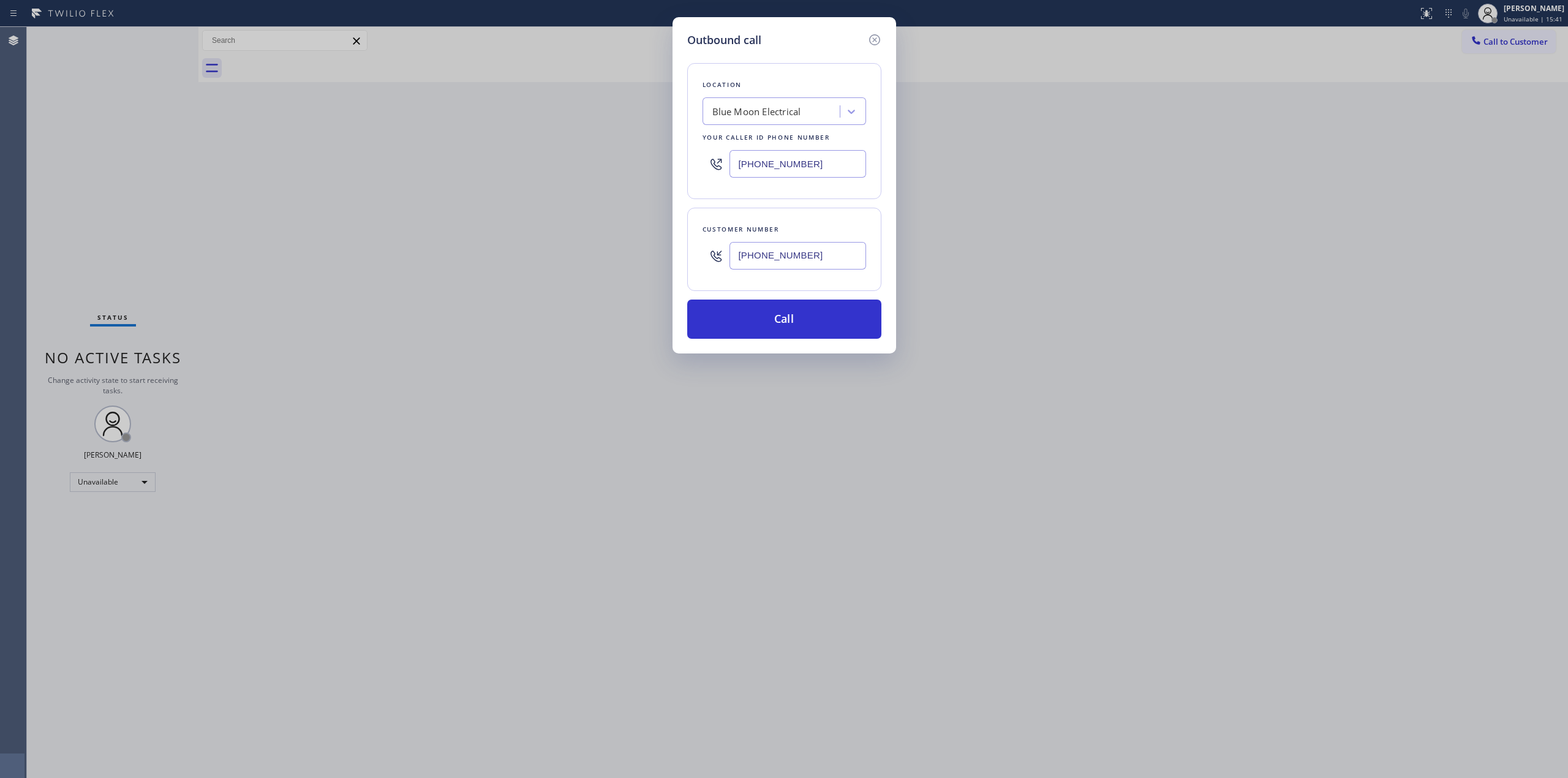
click at [650, 163] on div "Outbound call Location Blue Moon Electrical Your caller id phone number [PHONE_…" at bounding box center [784, 389] width 1568 height 778
paste input "949) 239-1524"
type input "[PHONE_NUMBER]"
click at [855, 91] on div "Location" at bounding box center [784, 84] width 163 height 13
click at [836, 163] on input "[PHONE_NUMBER]" at bounding box center [798, 163] width 137 height 27
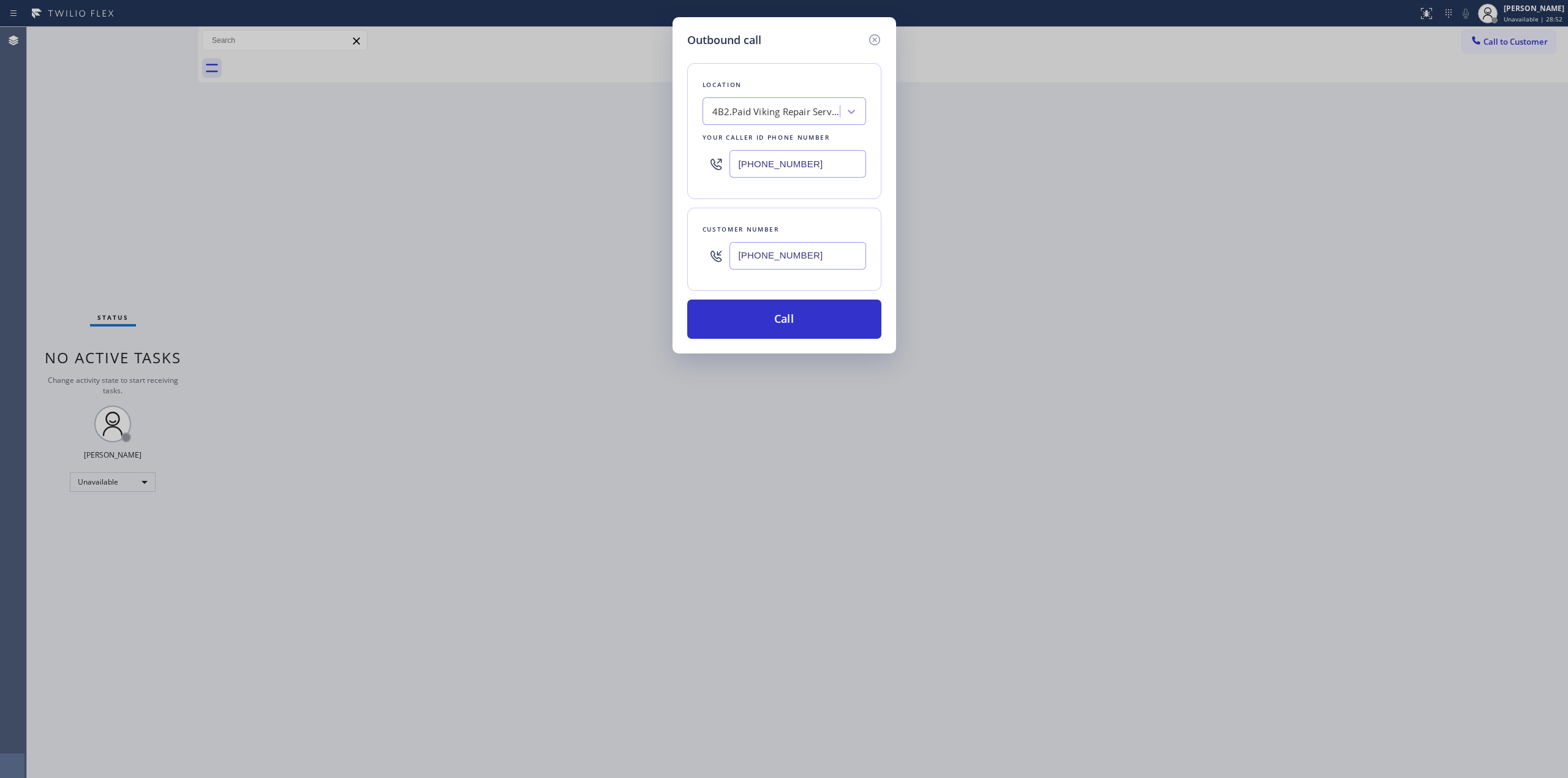
drag, startPoint x: 817, startPoint y: 253, endPoint x: 650, endPoint y: 253, distance: 167.0
click at [651, 253] on div "Outbound call Location 4B2.Paid Viking Repair Service Your caller id phone numb…" at bounding box center [784, 389] width 1568 height 778
paste input "text"
type input "[PHONE_NUMBER]"
click at [788, 326] on button "Call" at bounding box center [784, 319] width 194 height 39
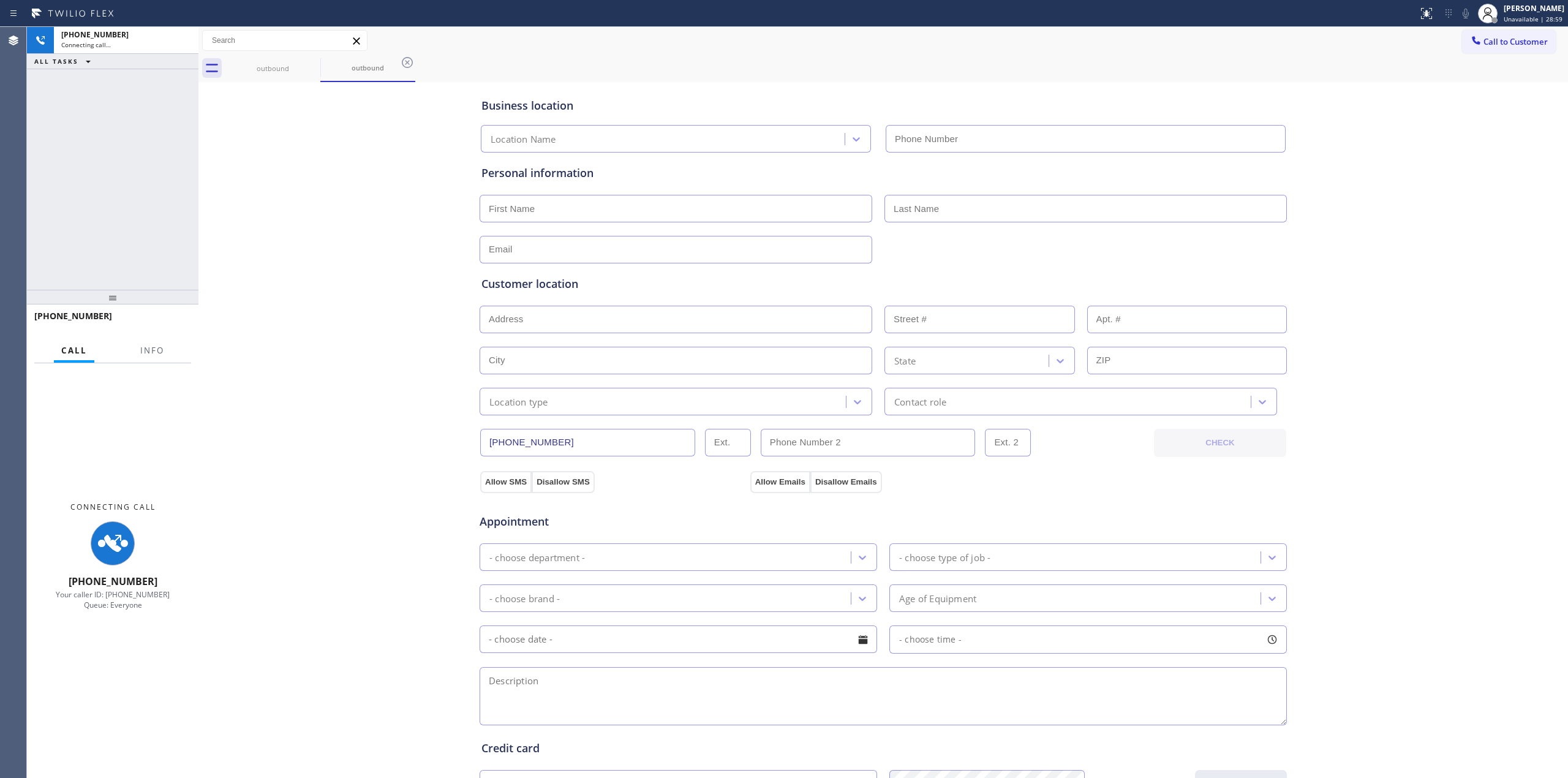
type input "[PHONE_NUMBER]"
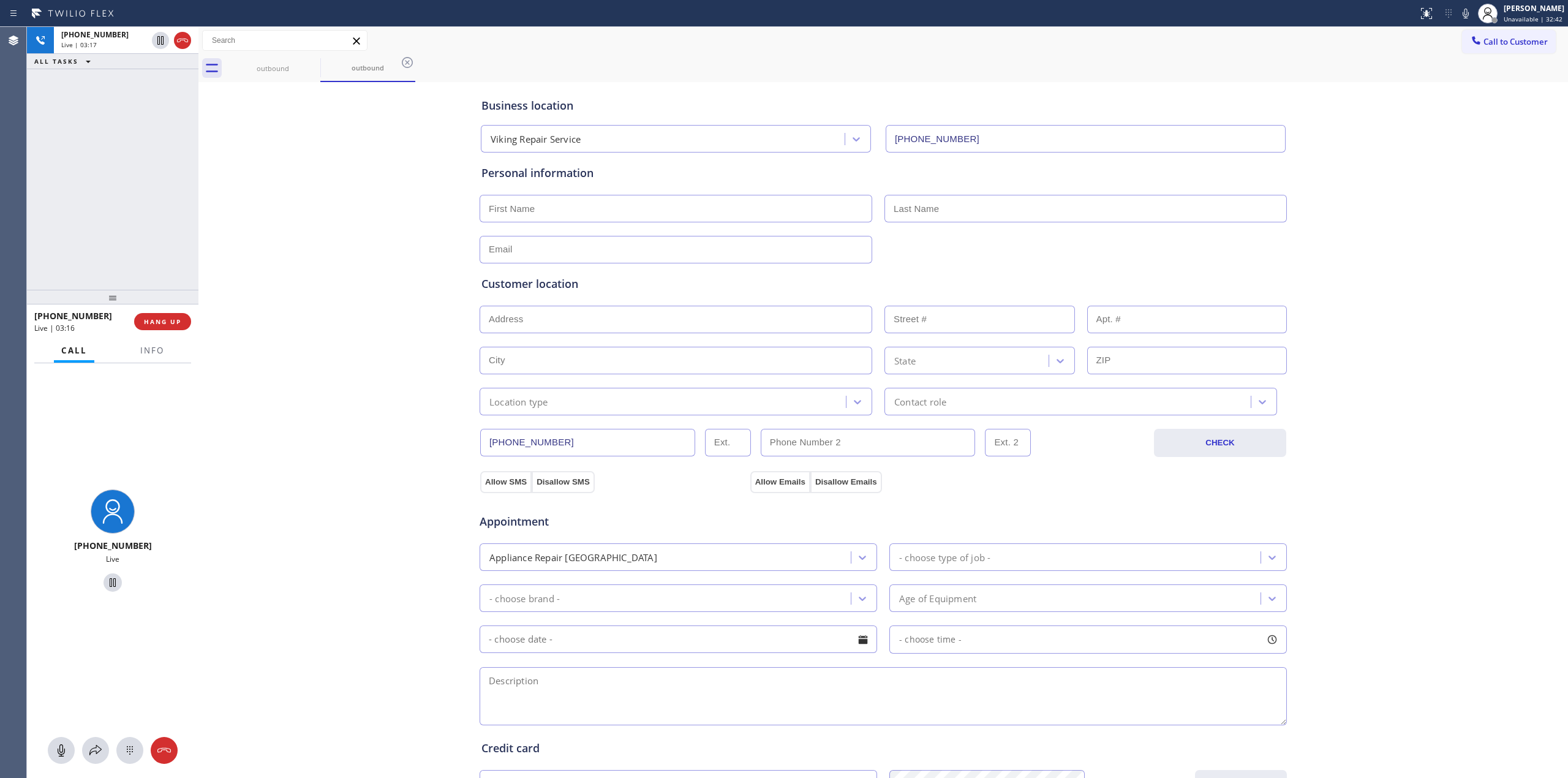
click at [1315, 346] on div "Business location Viking Repair Service [PHONE_NUMBER] Personal information Cus…" at bounding box center [883, 504] width 1363 height 837
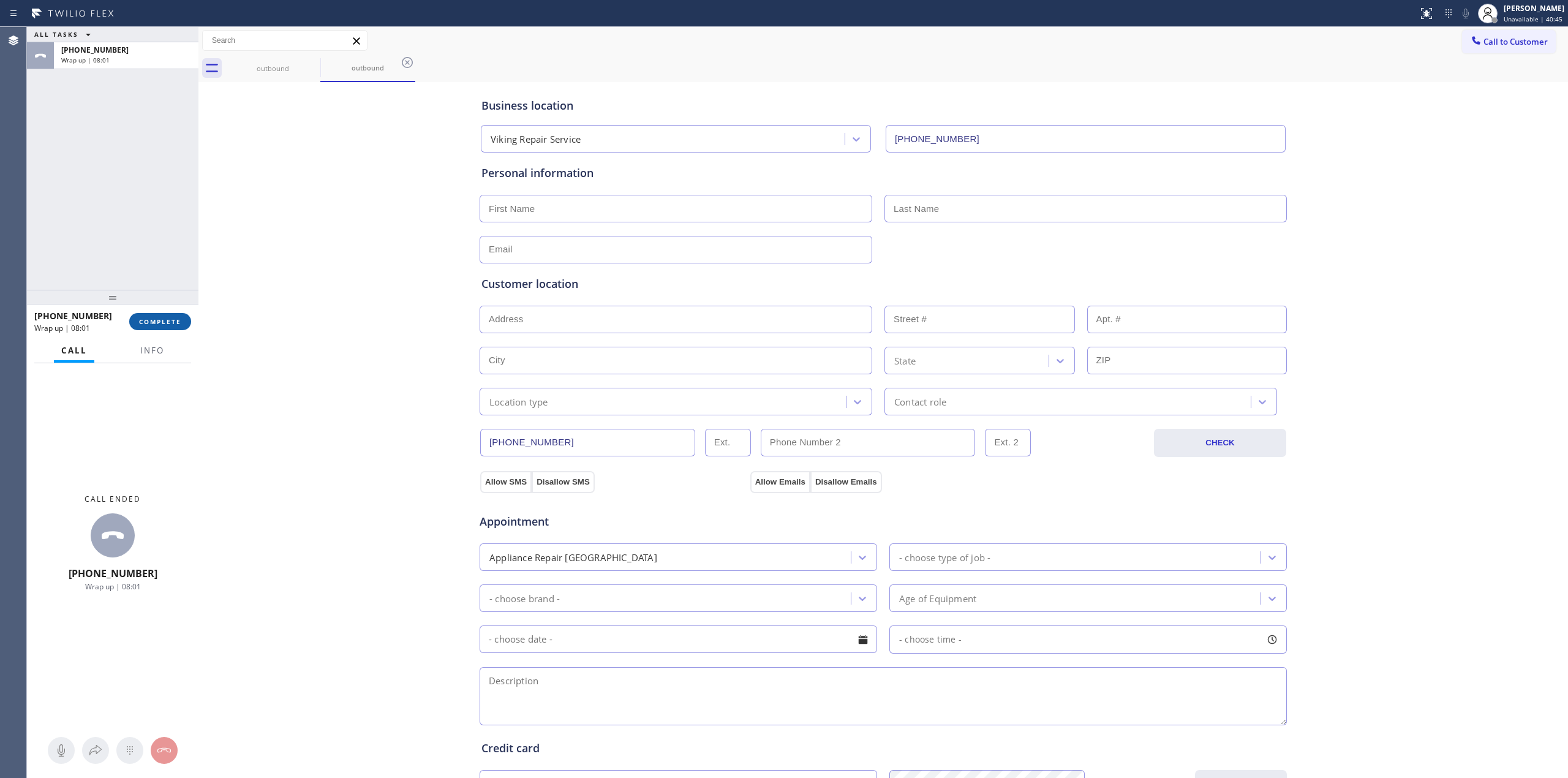
click at [163, 321] on span "COMPLETE" at bounding box center [160, 321] width 42 height 9
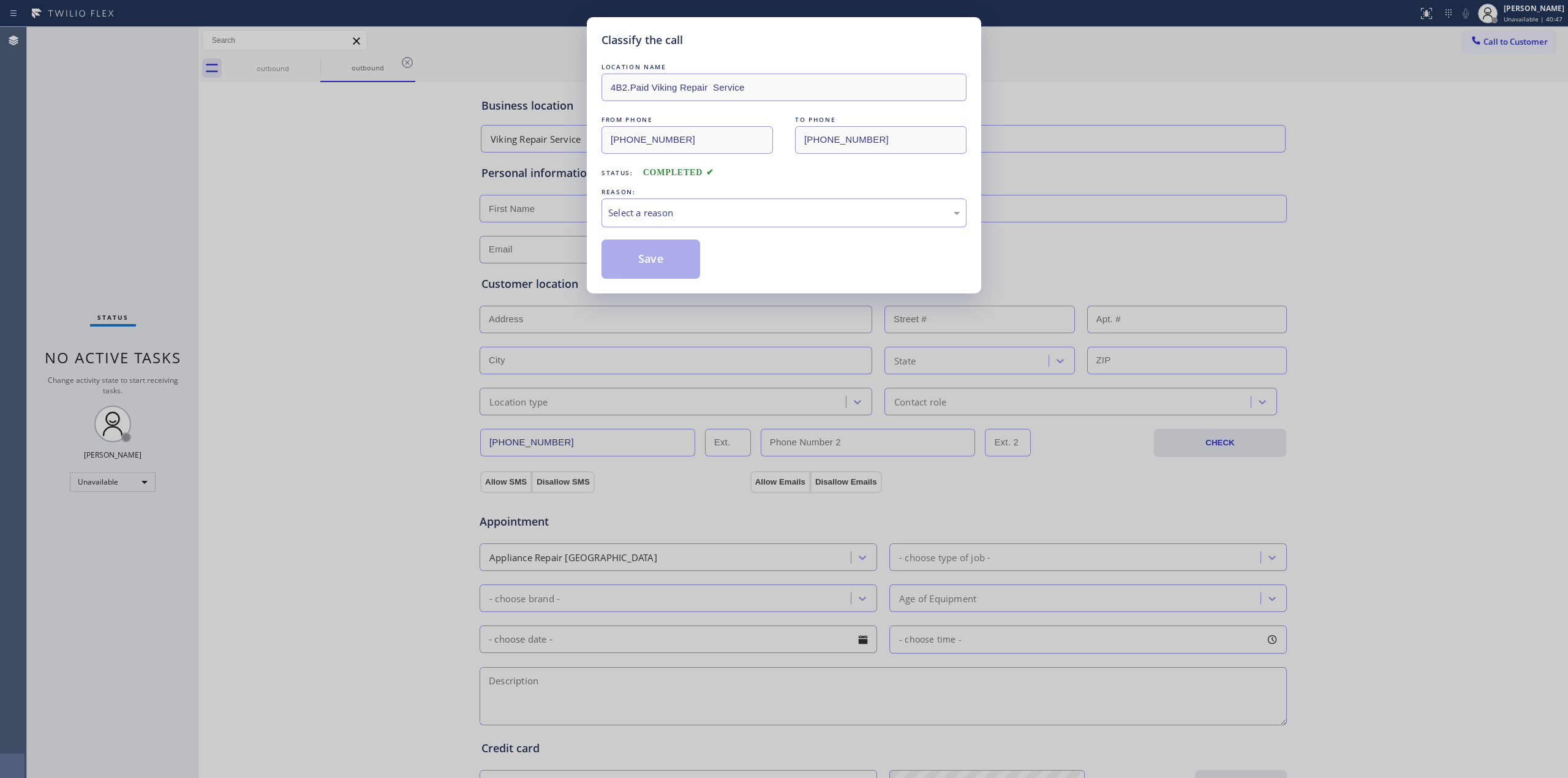
drag, startPoint x: 679, startPoint y: 220, endPoint x: 710, endPoint y: 220, distance: 31.0
click at [680, 220] on div "Select a reason" at bounding box center [784, 213] width 352 height 14
click at [650, 268] on button "Save" at bounding box center [651, 259] width 99 height 39
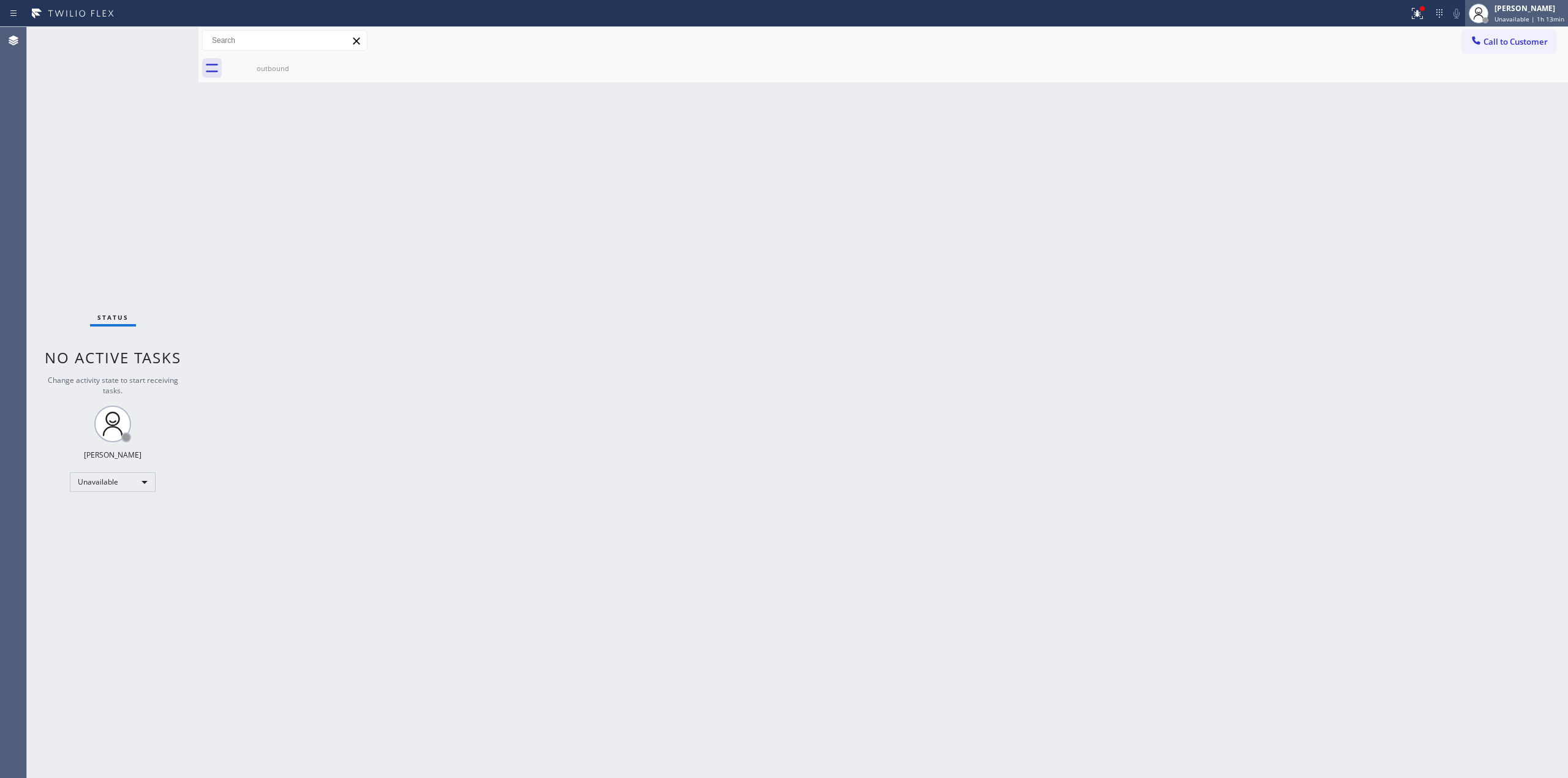
click at [1537, 13] on div "[PERSON_NAME]" at bounding box center [1529, 8] width 70 height 10
click at [1473, 126] on button "Log out" at bounding box center [1506, 119] width 123 height 27
